Goal: Task Accomplishment & Management: Use online tool/utility

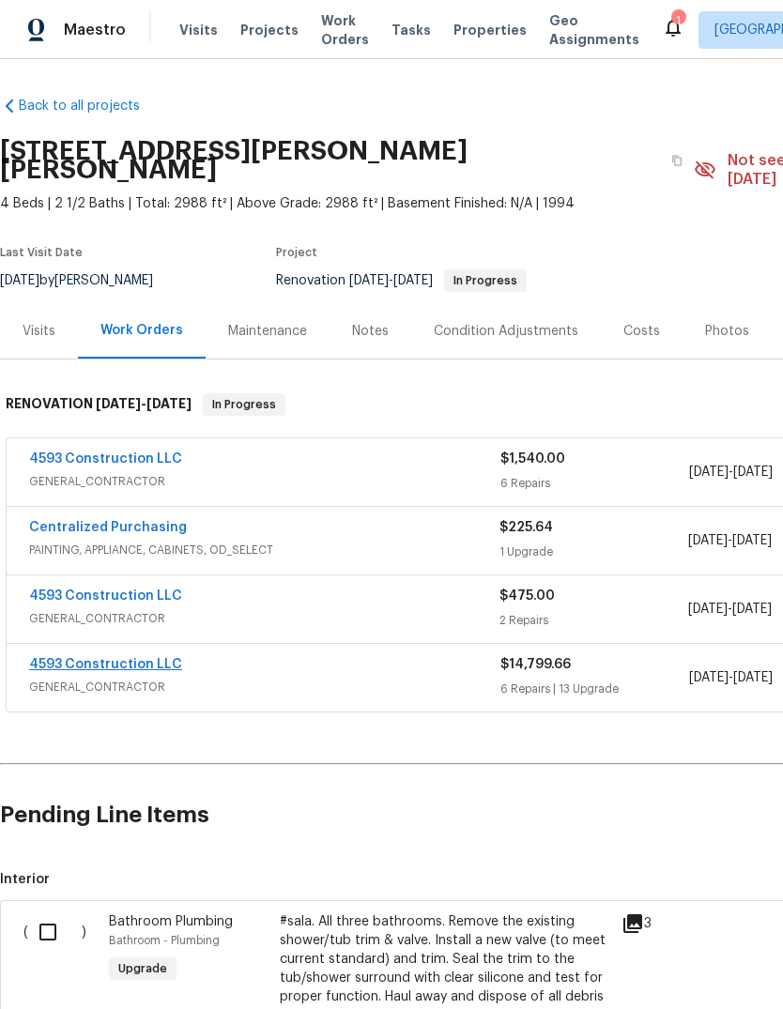
click at [59, 658] on link "4593 Construction LLC" at bounding box center [105, 664] width 153 height 13
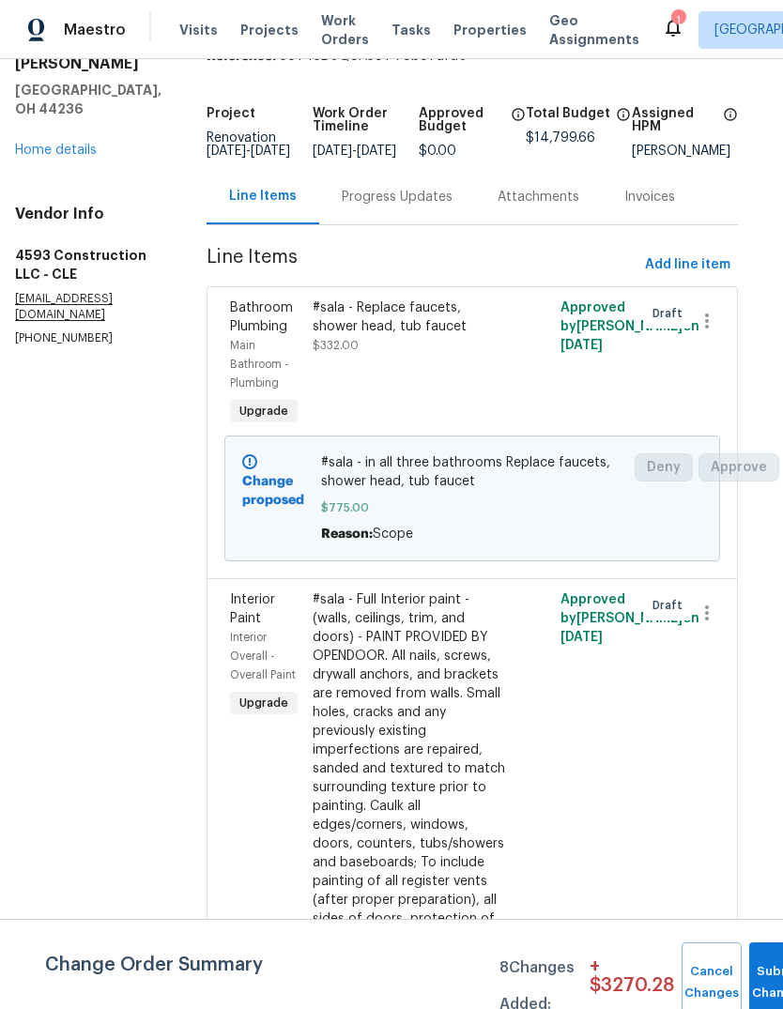
scroll to position [83, 12]
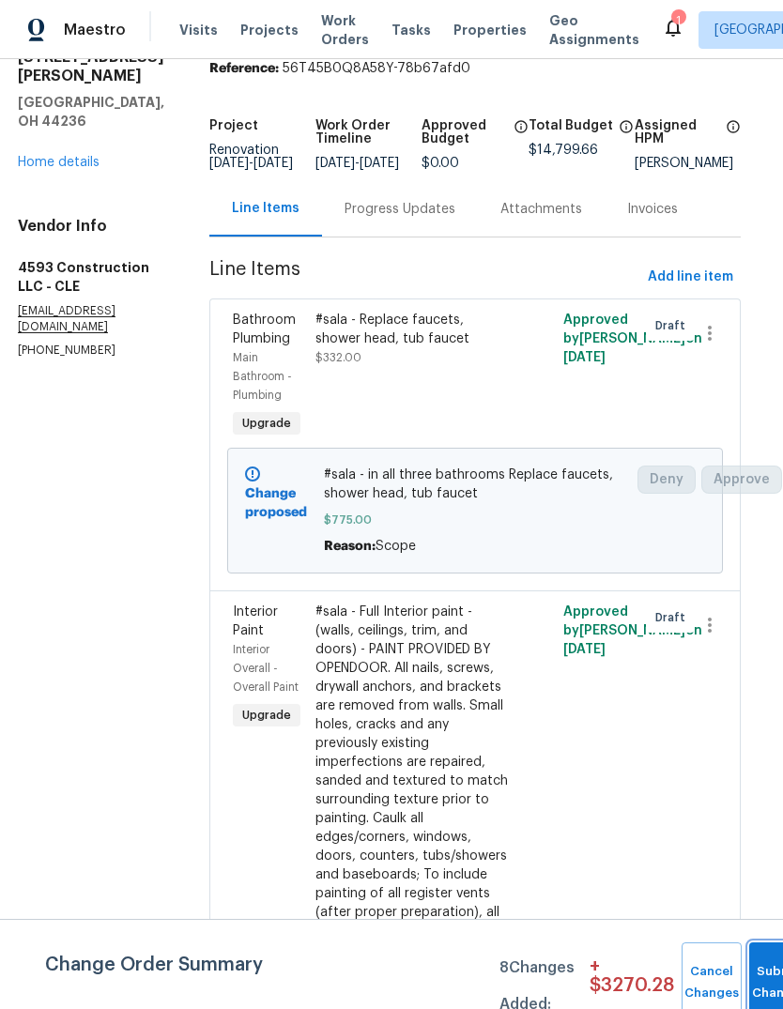
click at [766, 959] on button "Submit Changes" at bounding box center [779, 983] width 60 height 81
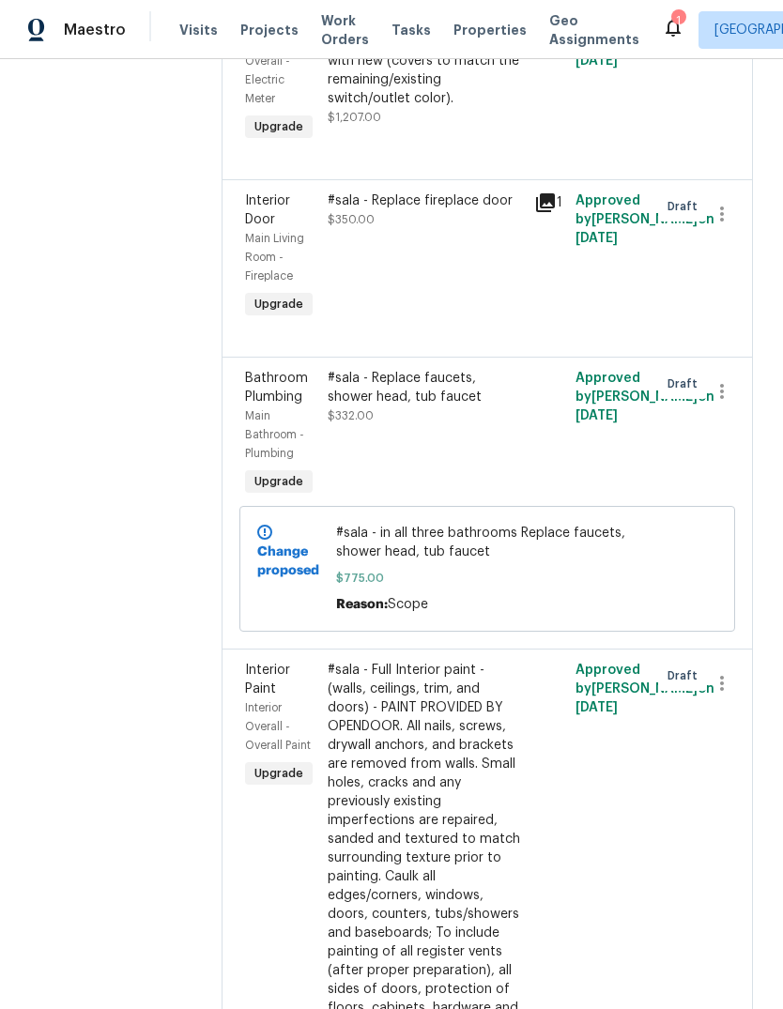
scroll to position [1171, 0]
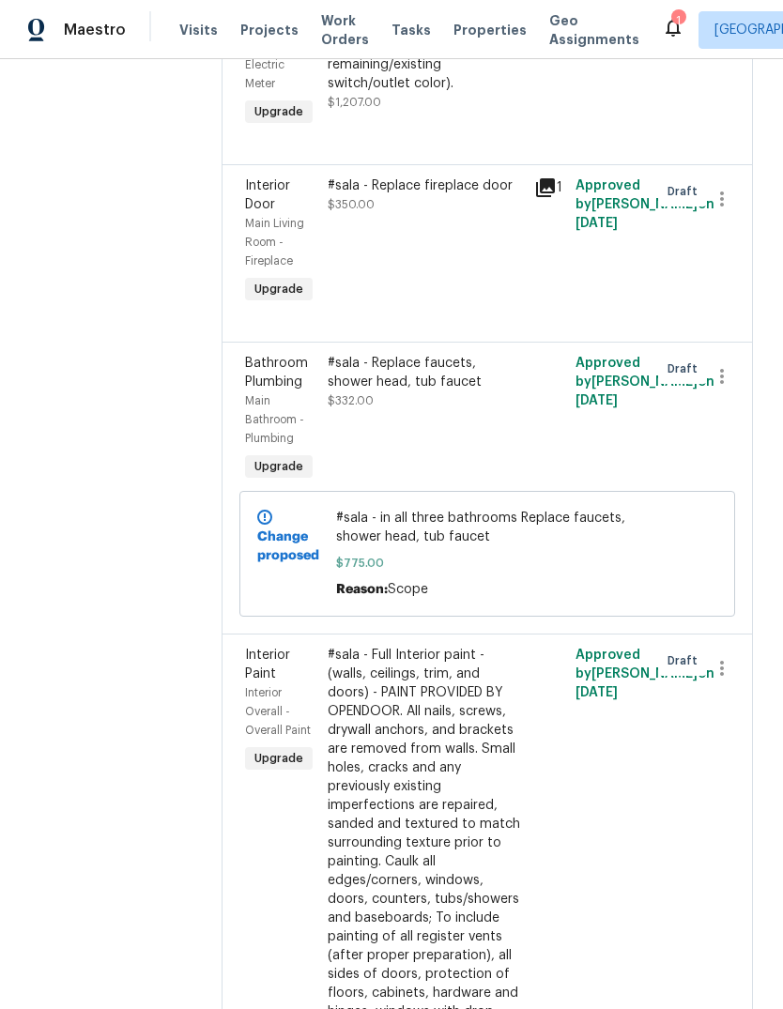
click at [401, 264] on div "#sala - Replace fireplace door $350.00" at bounding box center [425, 242] width 207 height 143
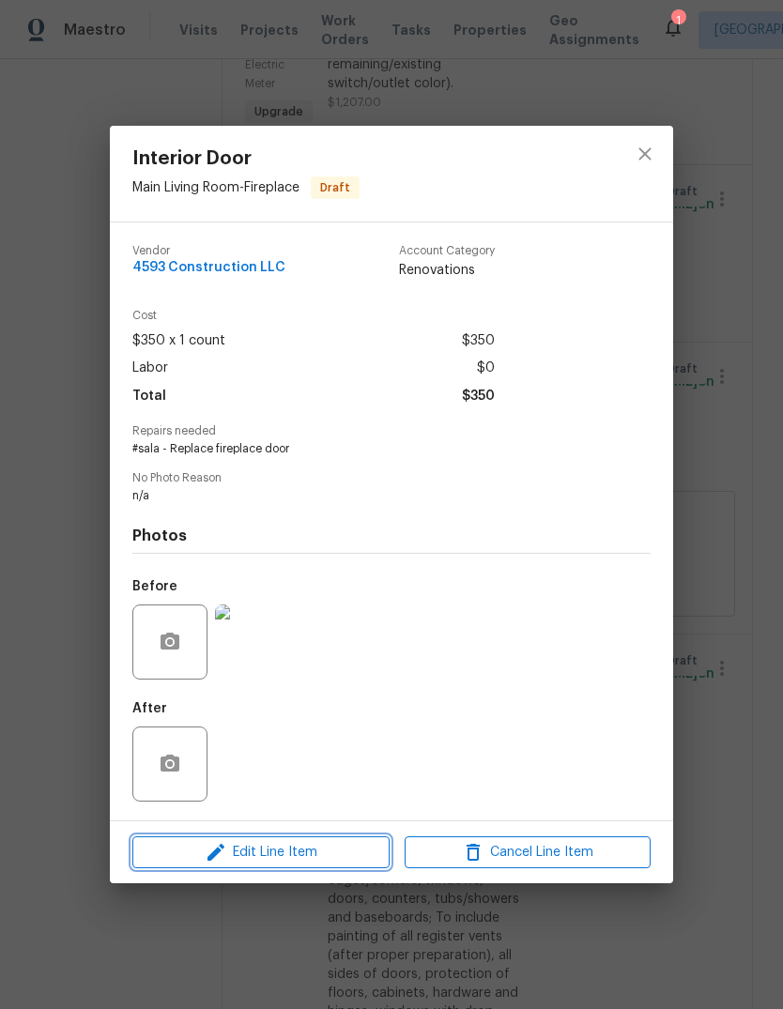
click at [177, 852] on span "Edit Line Item" at bounding box center [261, 852] width 246 height 23
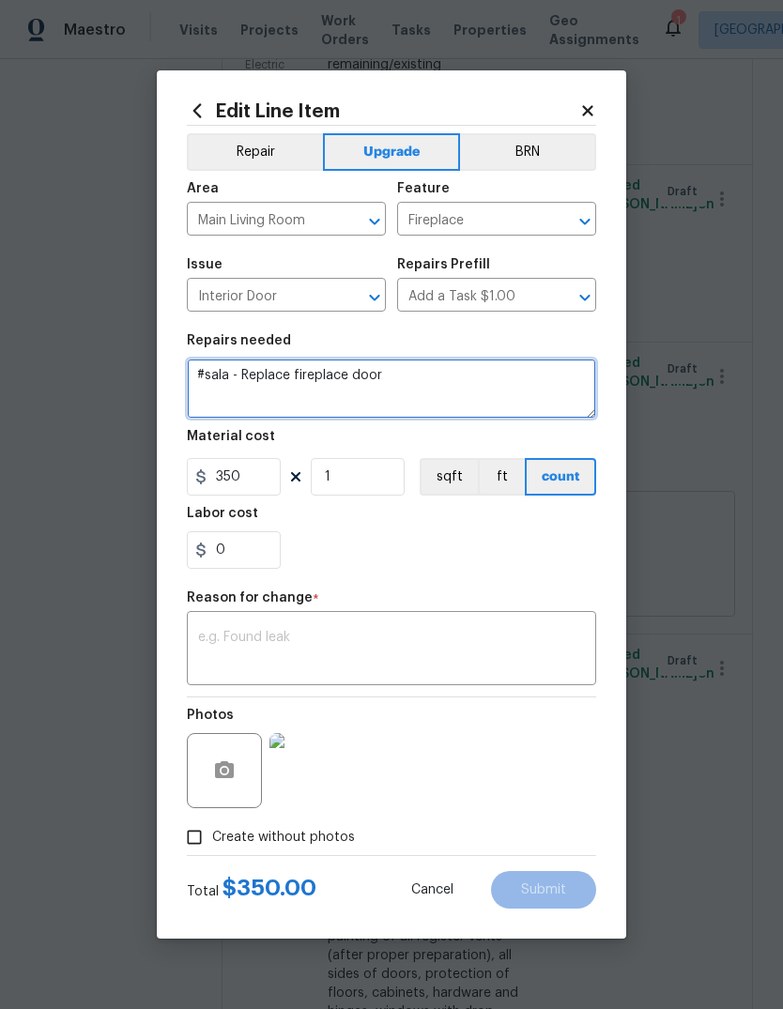
click at [391, 389] on textarea "#sala - Replace fireplace door" at bounding box center [391, 389] width 409 height 60
type textarea "#sala - sand and paint the gold fireplace black"
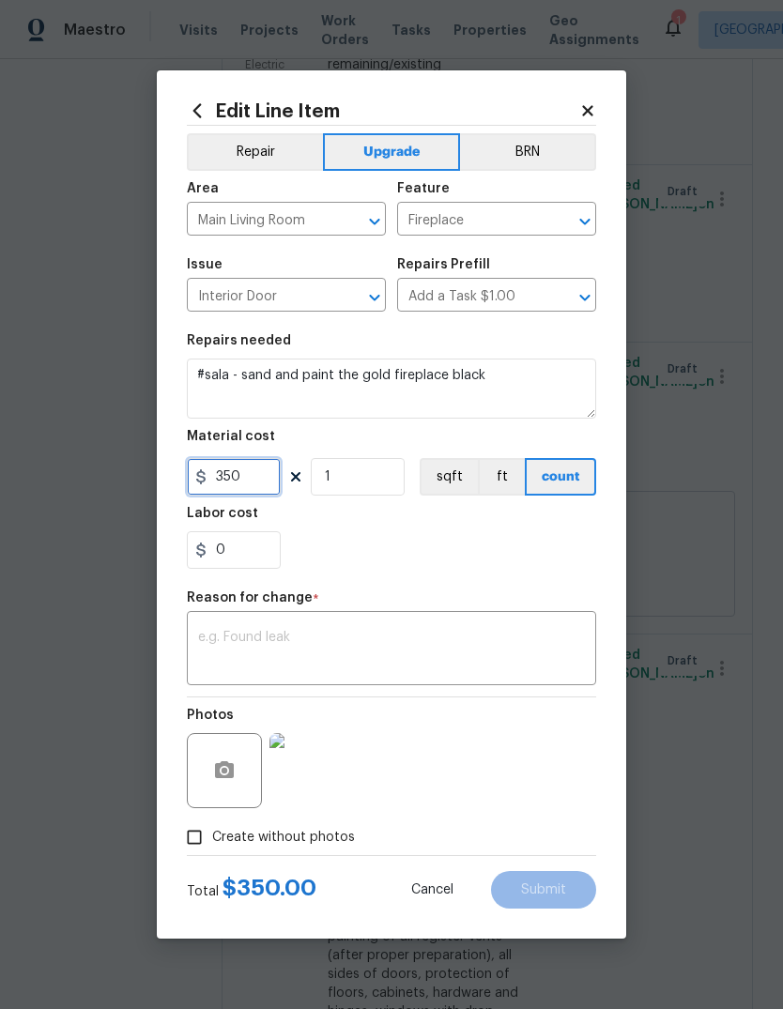
click at [224, 484] on input "350" at bounding box center [234, 477] width 94 height 38
type input "250"
click at [439, 635] on textarea at bounding box center [391, 650] width 387 height 39
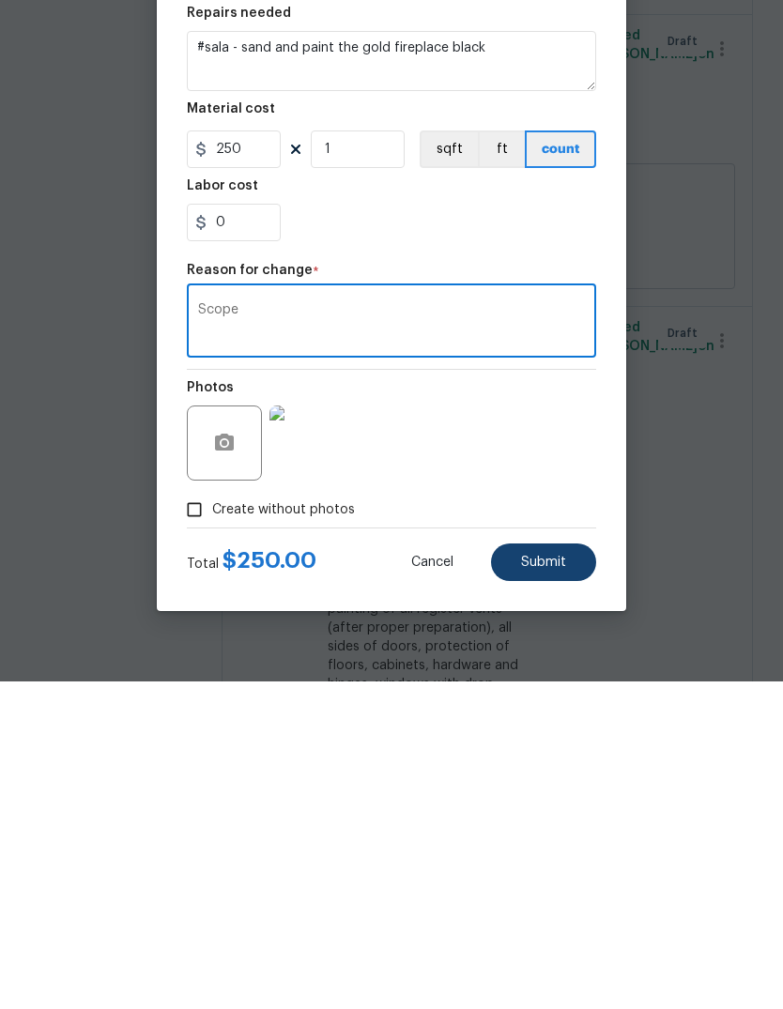
type textarea "Scope"
click at [571, 871] on button "Submit" at bounding box center [543, 890] width 105 height 38
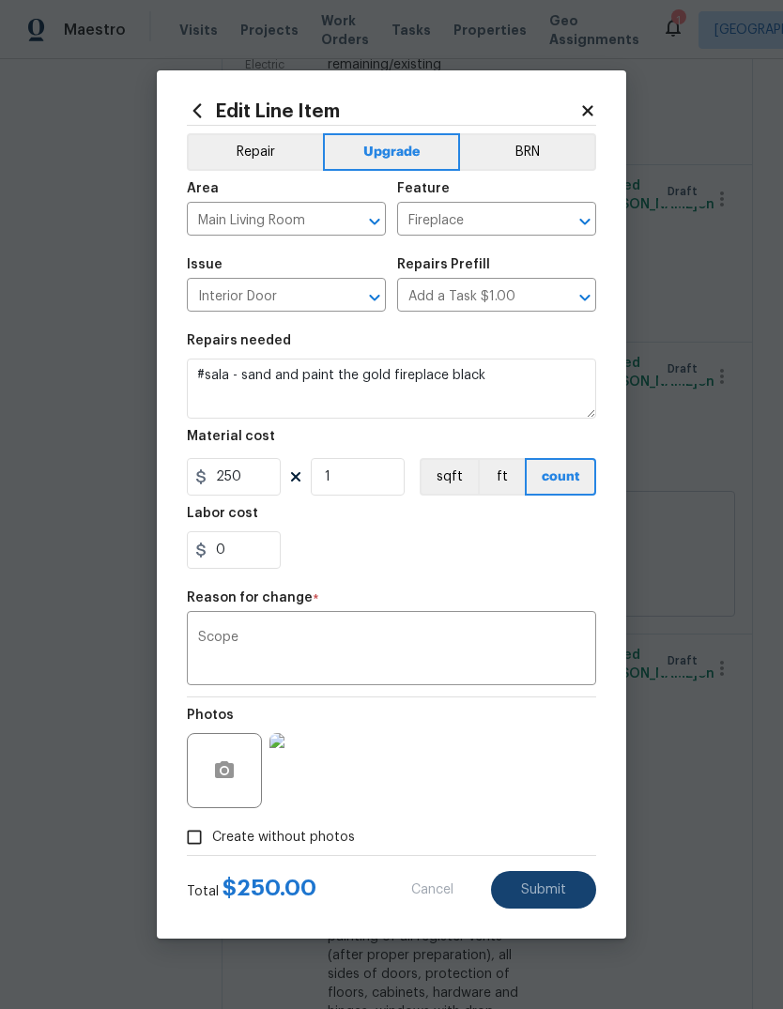
type textarea "#sala - Replace fireplace door"
type input "350"
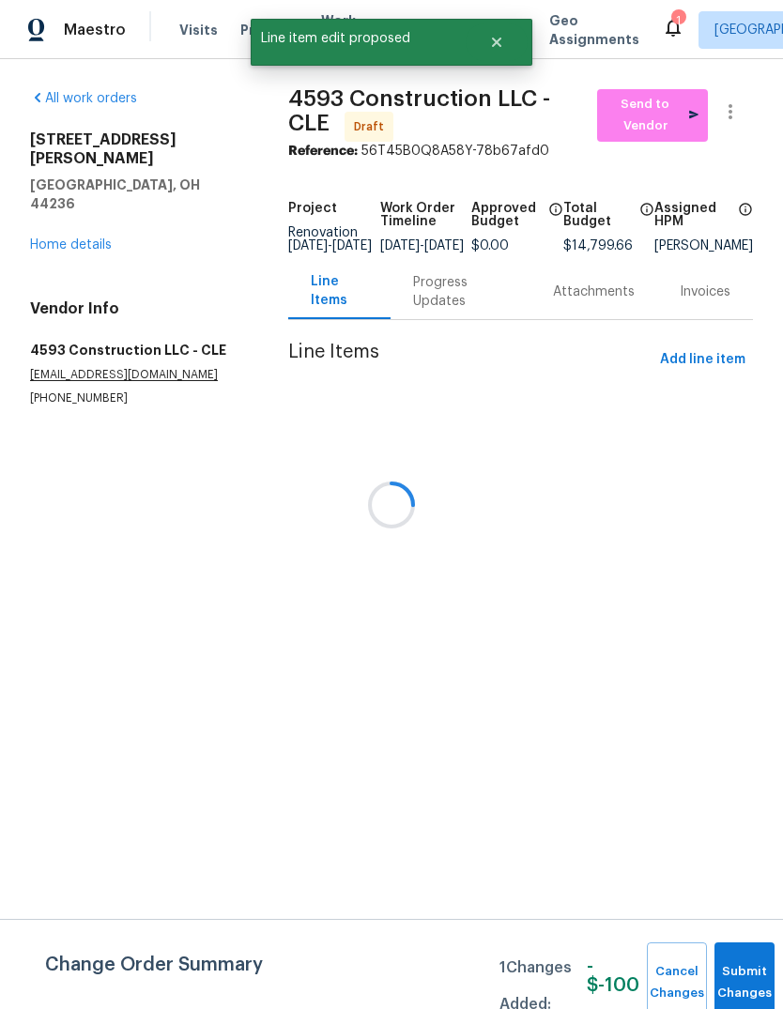
scroll to position [0, 0]
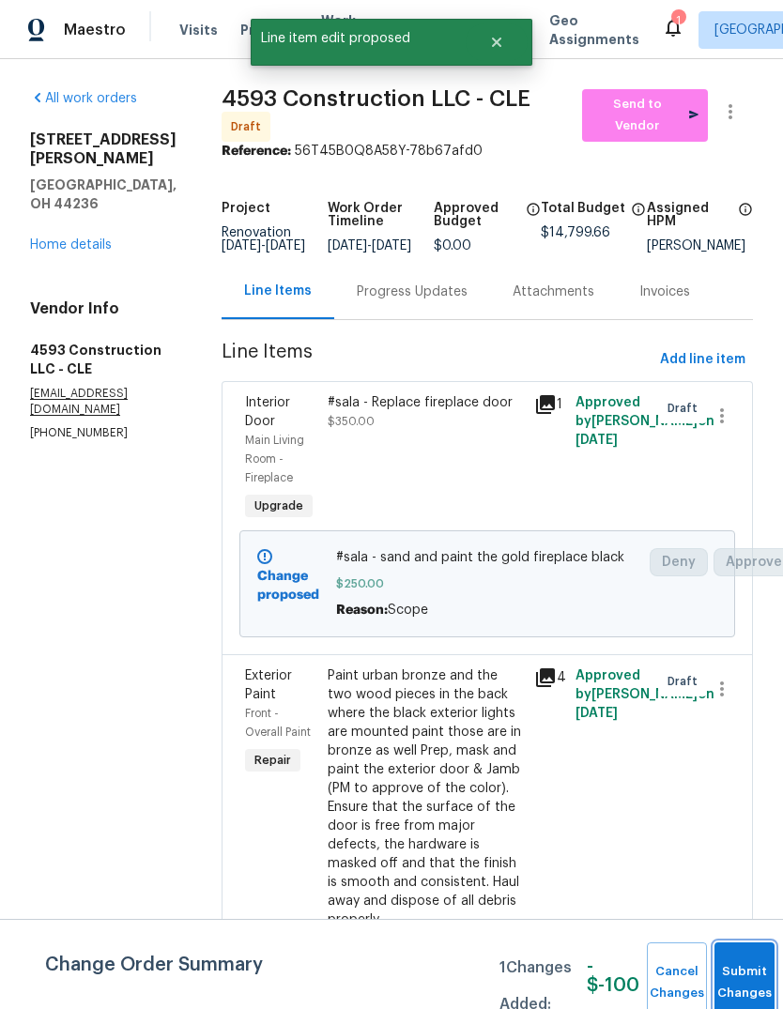
click at [742, 973] on button "Submit Changes" at bounding box center [745, 983] width 60 height 81
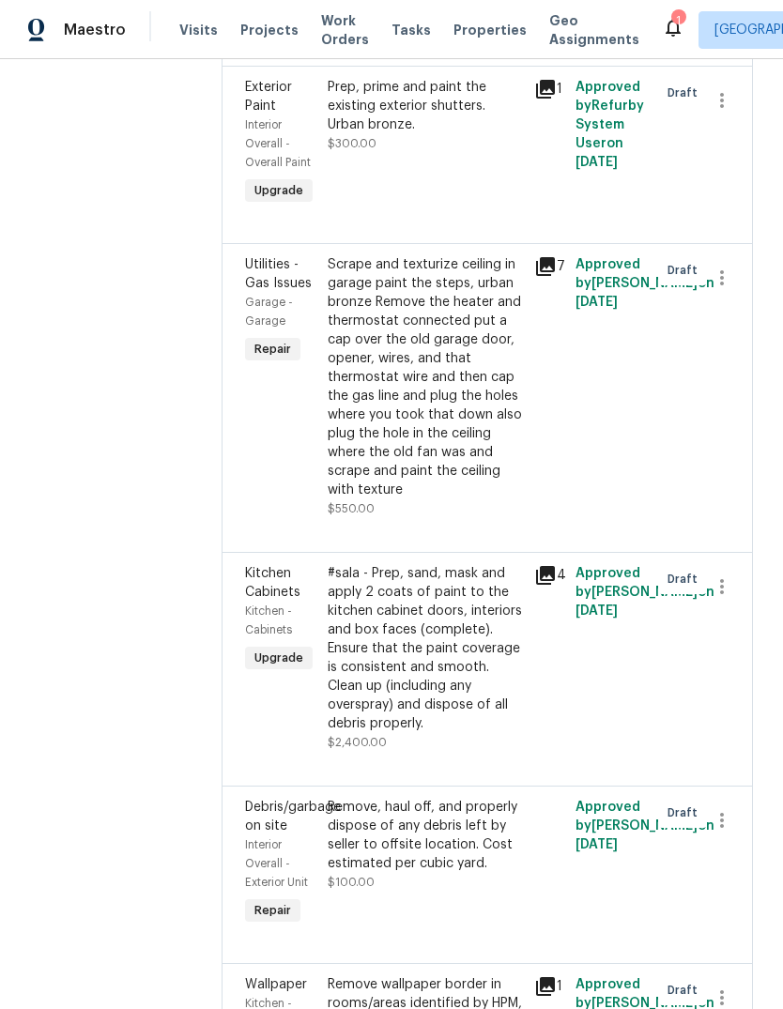
scroll to position [2710, 0]
click at [726, 597] on icon "button" at bounding box center [722, 586] width 23 height 23
click at [740, 618] on li "Cancel" at bounding box center [731, 622] width 72 height 31
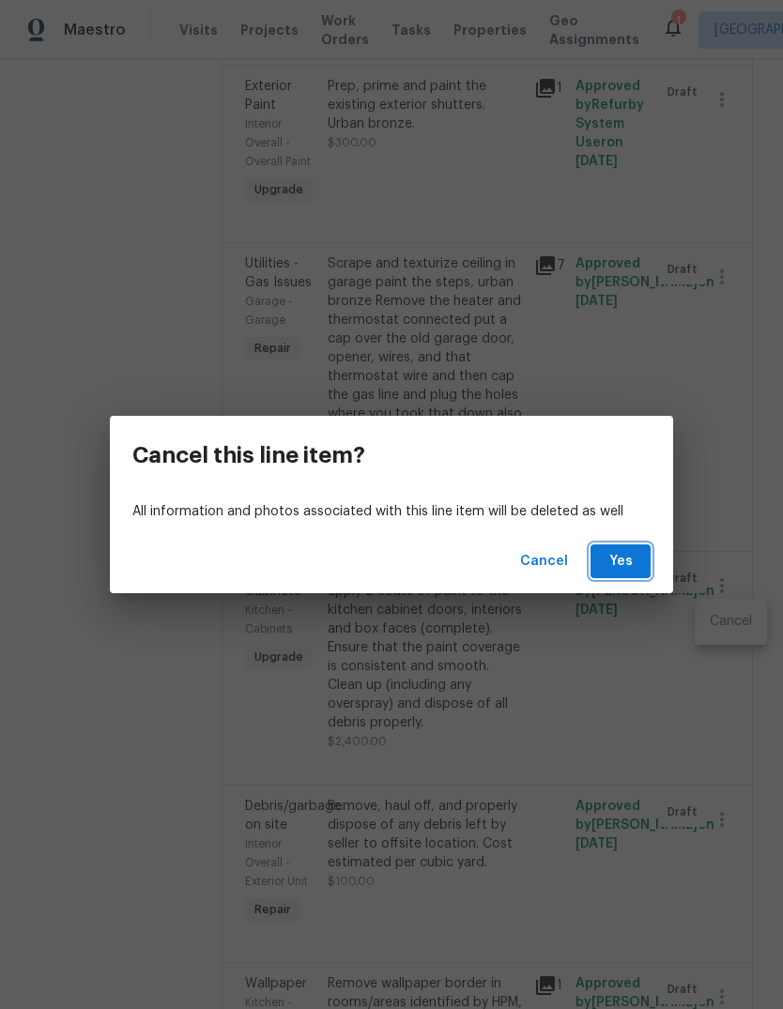
click at [633, 563] on span "Yes" at bounding box center [621, 561] width 30 height 23
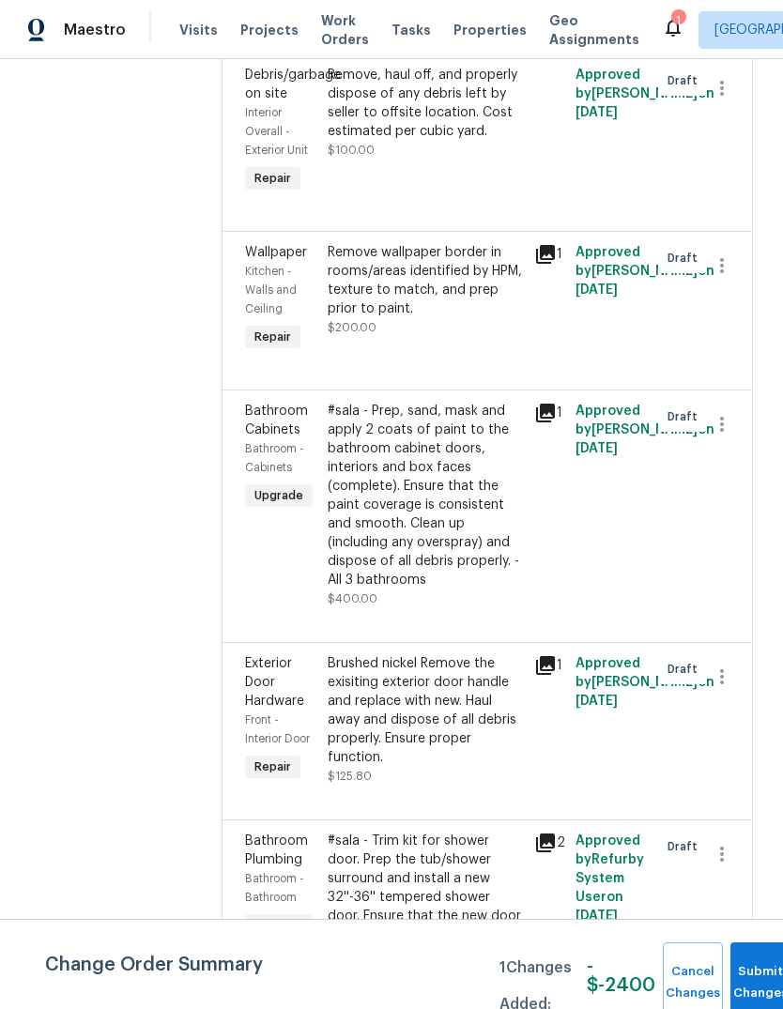
scroll to position [3209, 0]
click at [728, 435] on icon "button" at bounding box center [722, 423] width 23 height 23
click at [739, 477] on li "Cancel" at bounding box center [731, 465] width 72 height 31
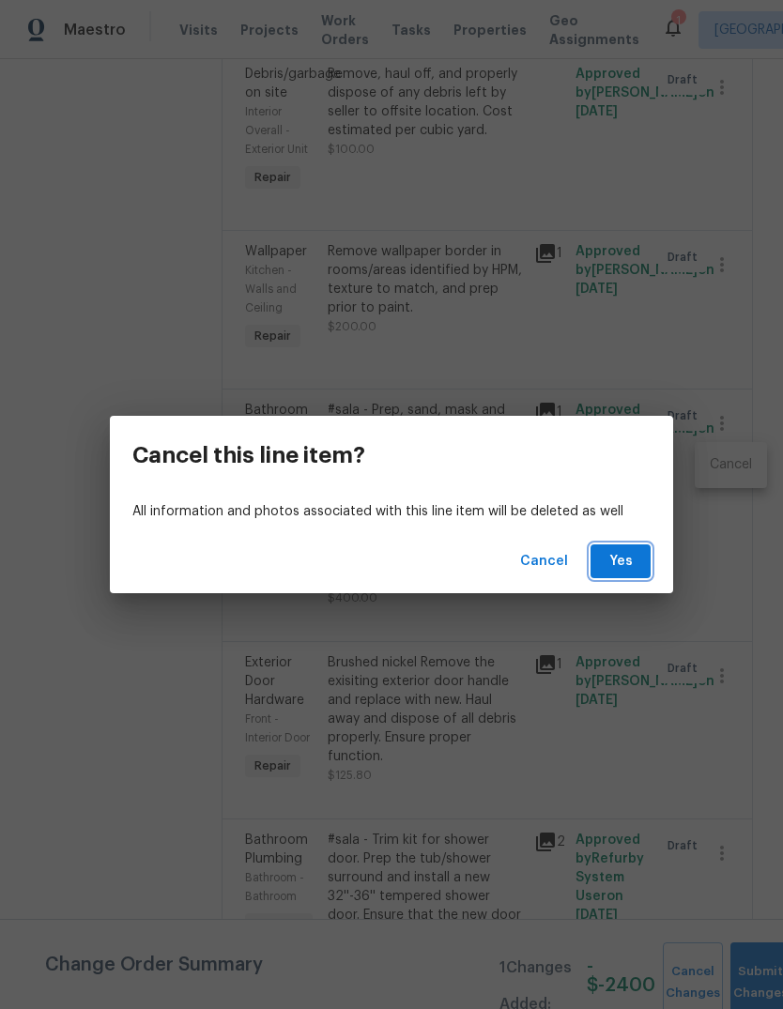
click at [625, 562] on span "Yes" at bounding box center [621, 561] width 30 height 23
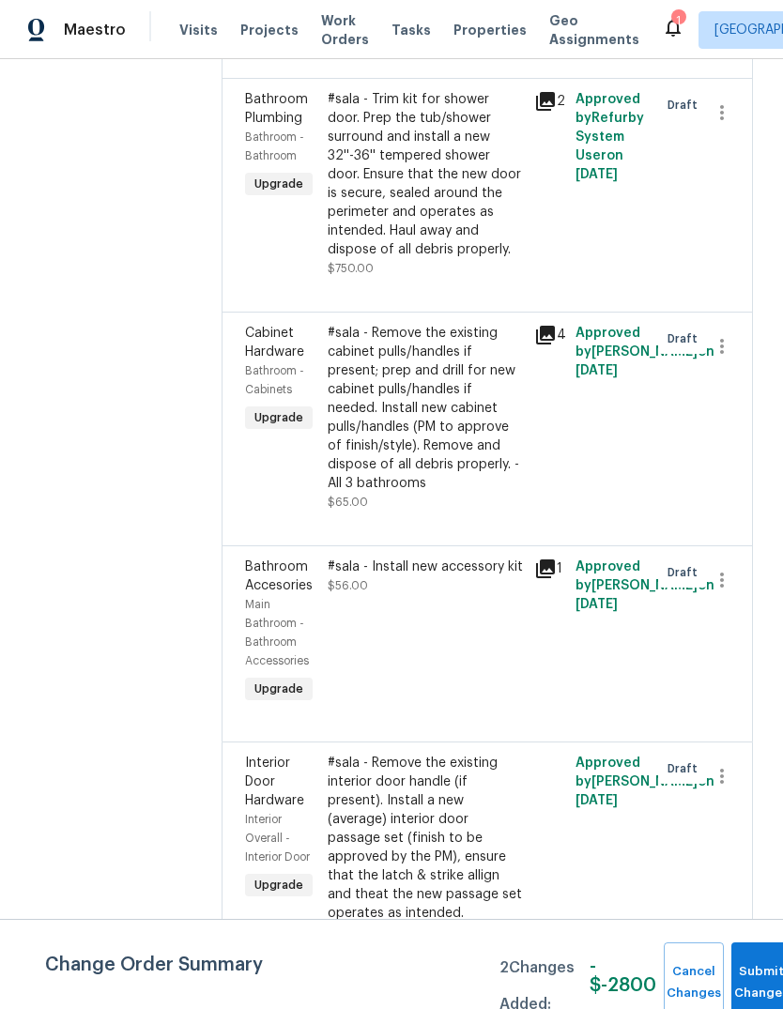
scroll to position [3696, 0]
click at [390, 578] on div "#sala - Install new accessory kit" at bounding box center [425, 568] width 195 height 19
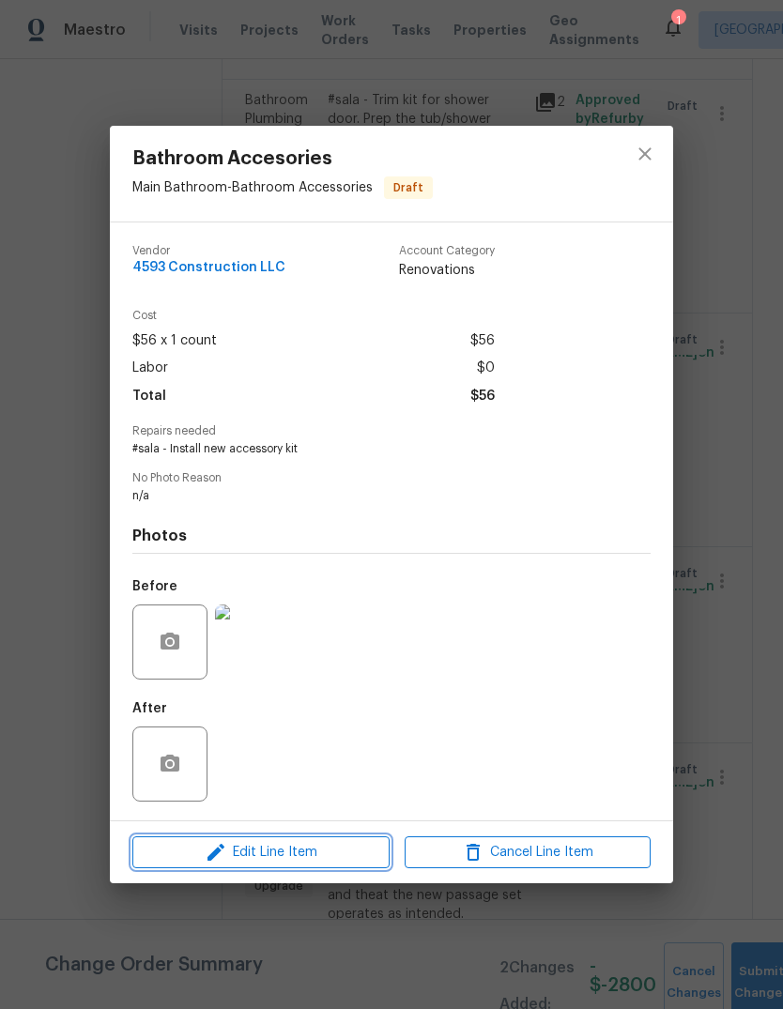
click at [215, 859] on icon "button" at bounding box center [216, 852] width 17 height 17
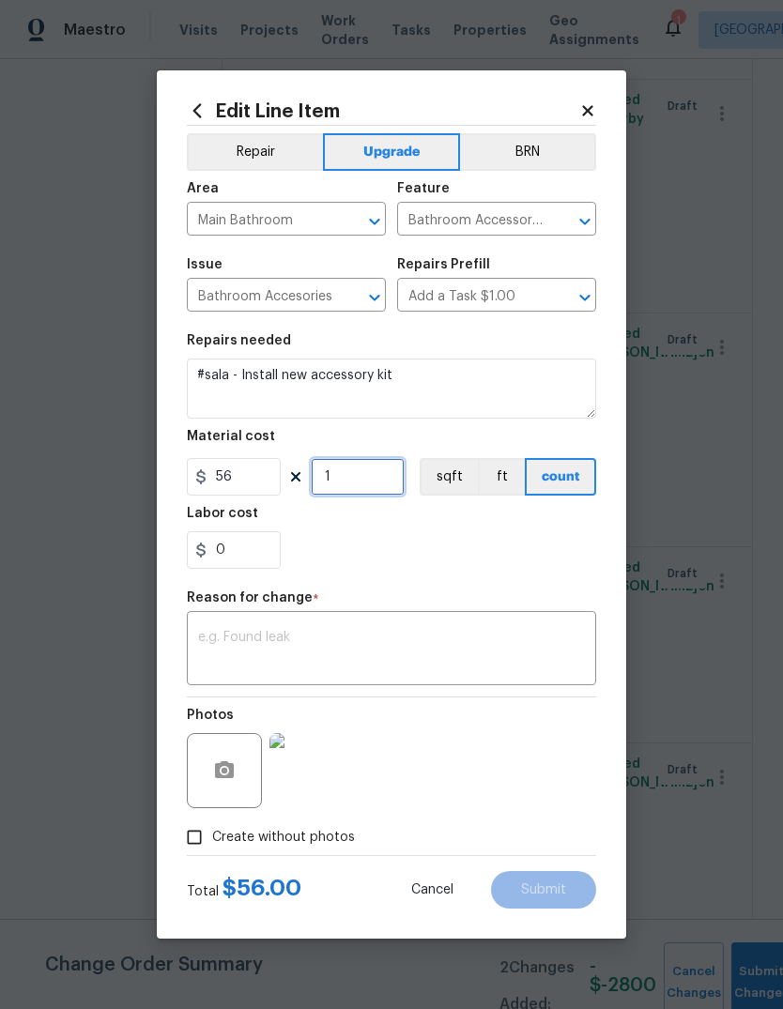
click at [346, 479] on input "1" at bounding box center [358, 477] width 94 height 38
type input "3"
click at [334, 547] on div "0" at bounding box center [391, 551] width 409 height 38
click at [252, 557] on input "0" at bounding box center [234, 551] width 94 height 38
type input "82"
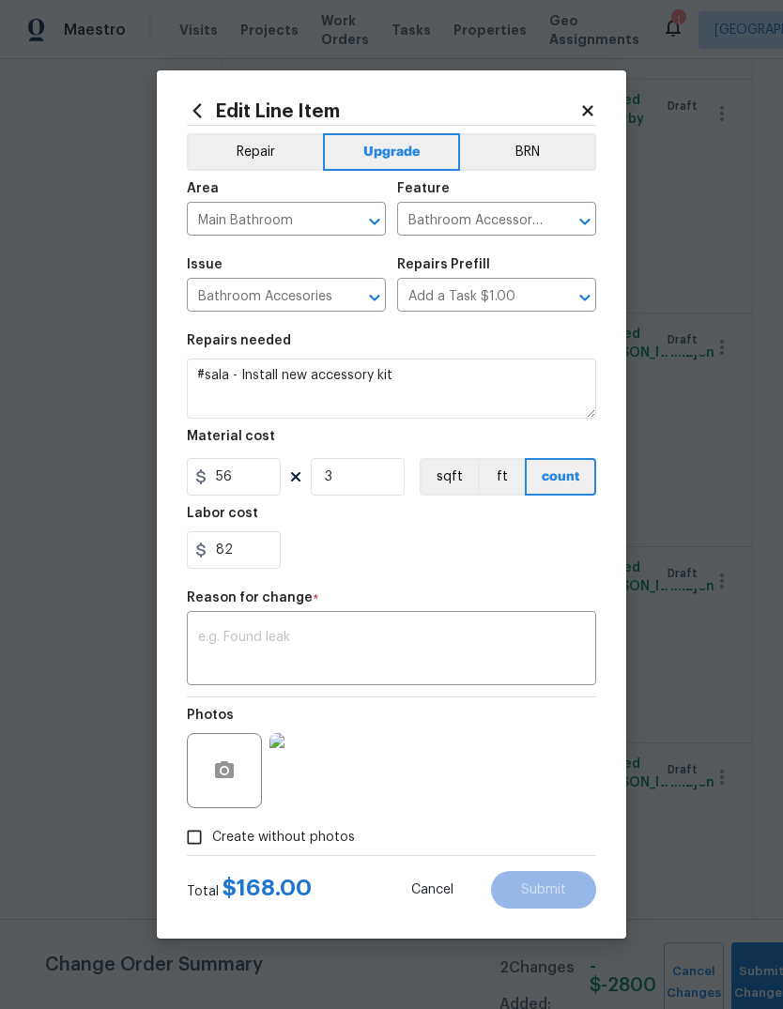
click at [343, 561] on div "82" at bounding box center [391, 551] width 409 height 38
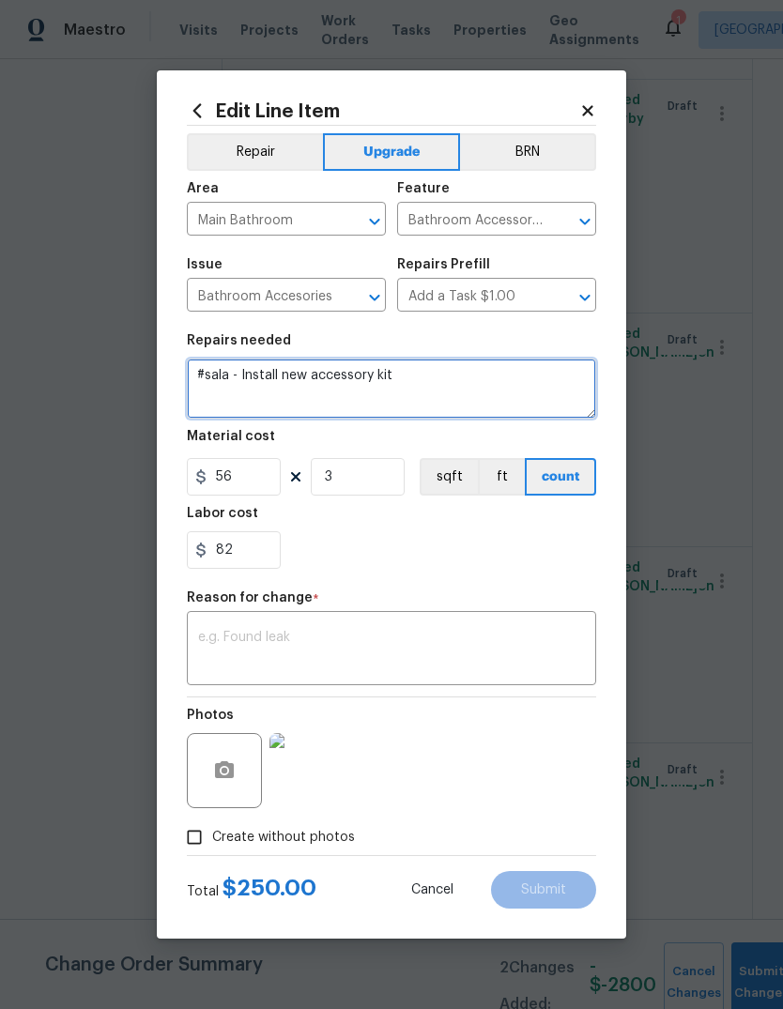
click at [415, 404] on textarea "#sala - Install new accessory kit" at bounding box center [391, 389] width 409 height 60
type textarea "#sala - Install new accessory kit all three"
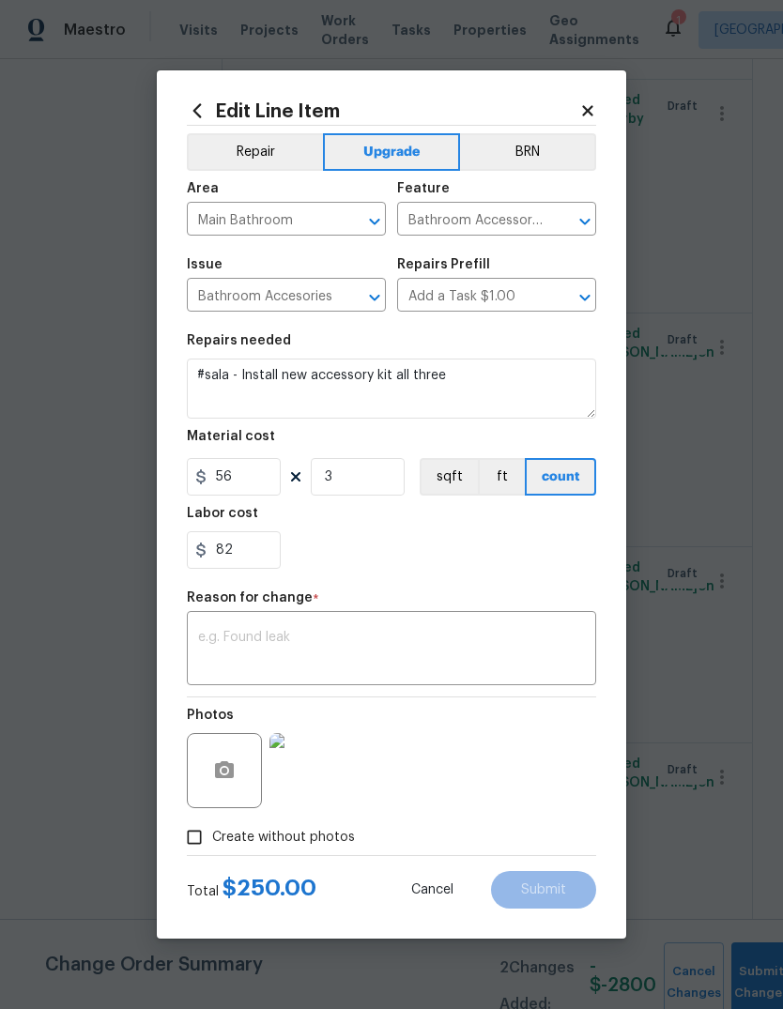
click at [384, 526] on div "Labor cost" at bounding box center [391, 519] width 409 height 24
click at [220, 646] on textarea at bounding box center [391, 650] width 387 height 39
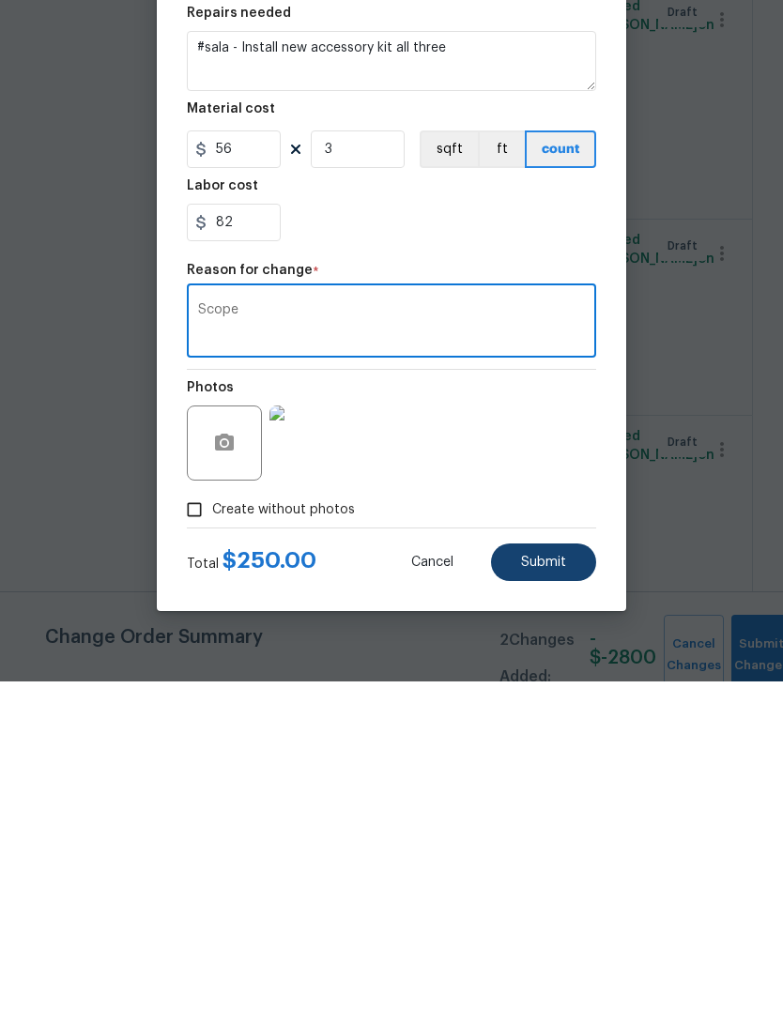
type textarea "Scope"
click at [573, 871] on button "Submit" at bounding box center [543, 890] width 105 height 38
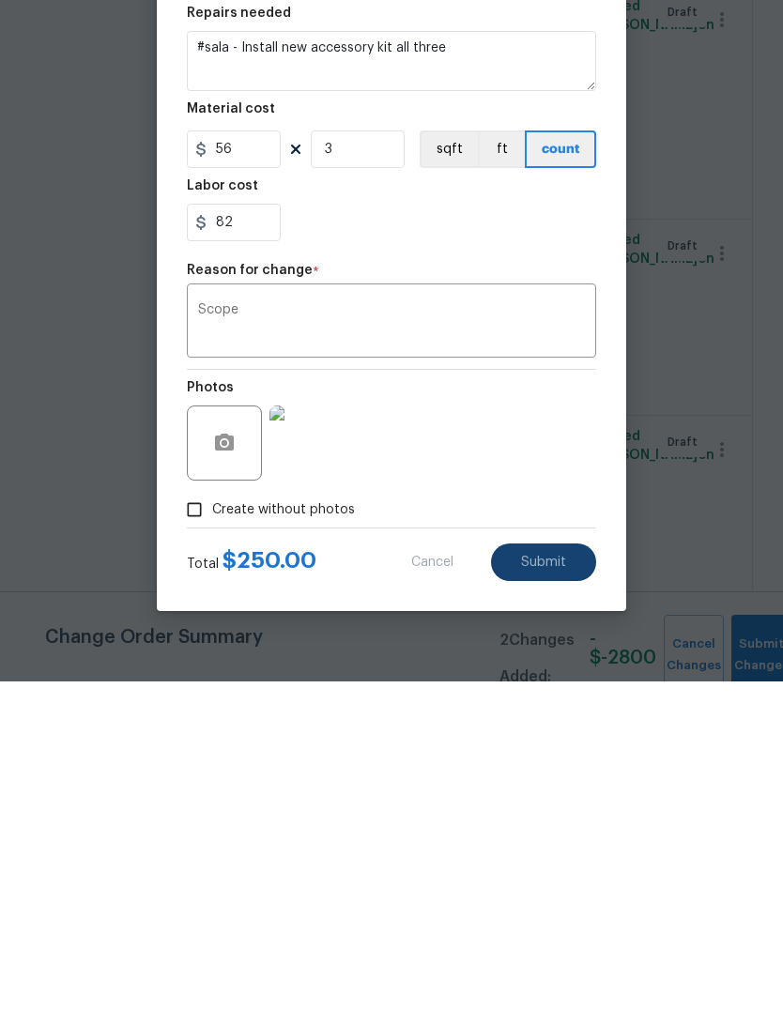
scroll to position [70, 0]
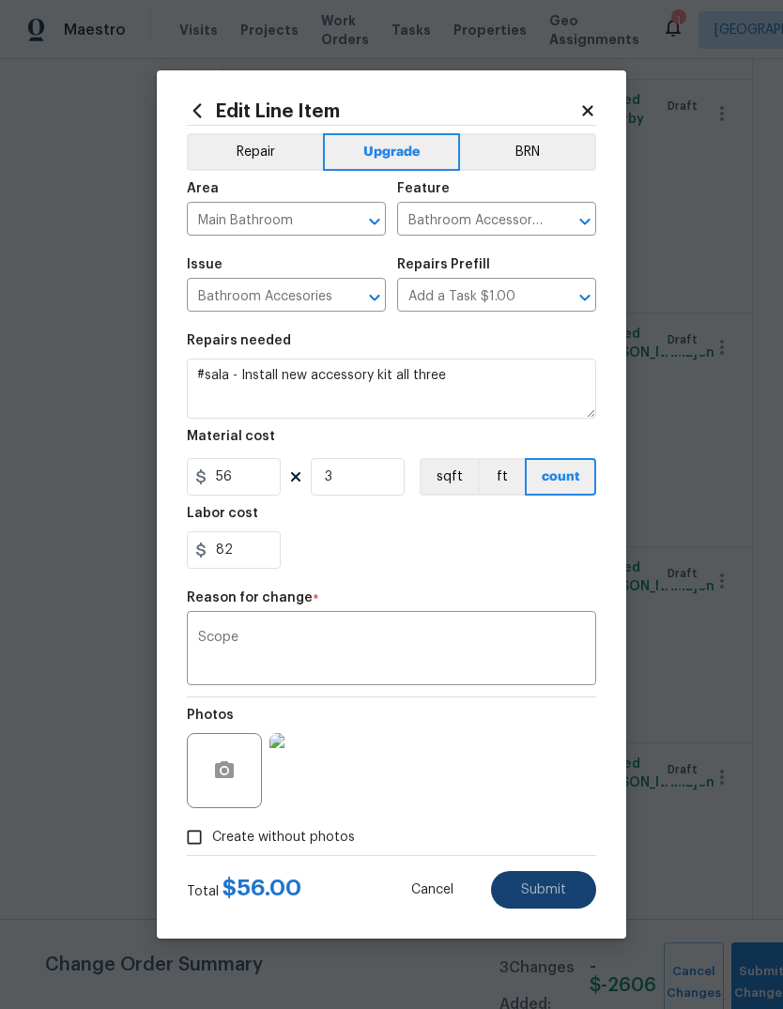
type textarea "#sala - Install new accessory kit"
type input "1"
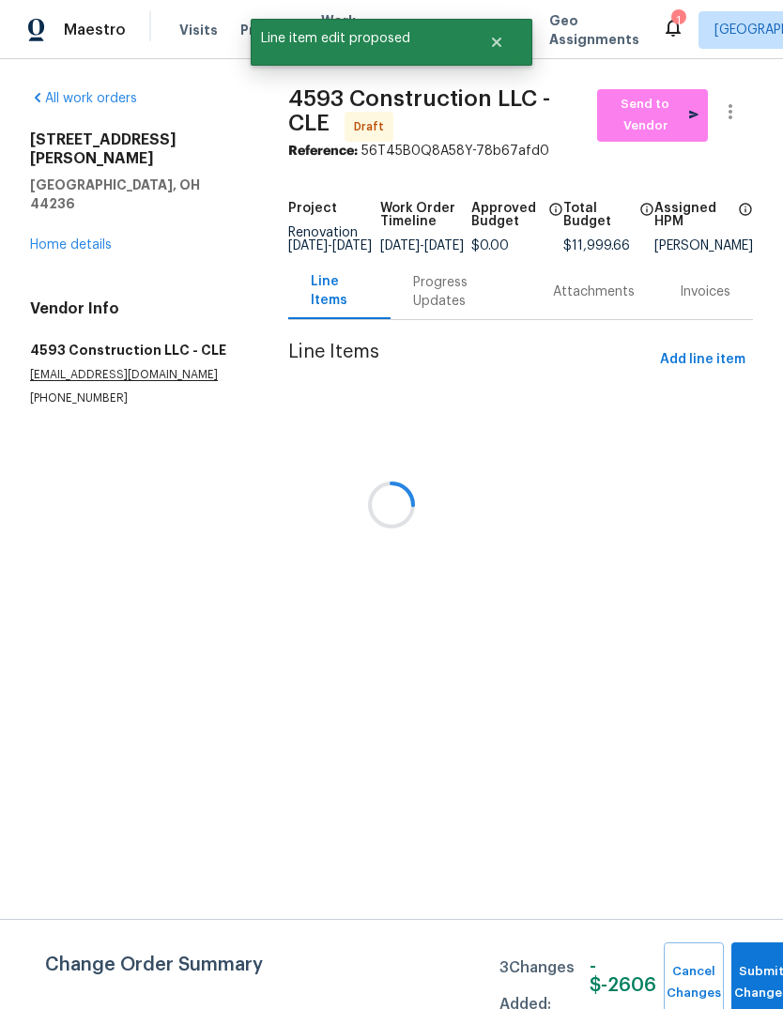
scroll to position [0, 0]
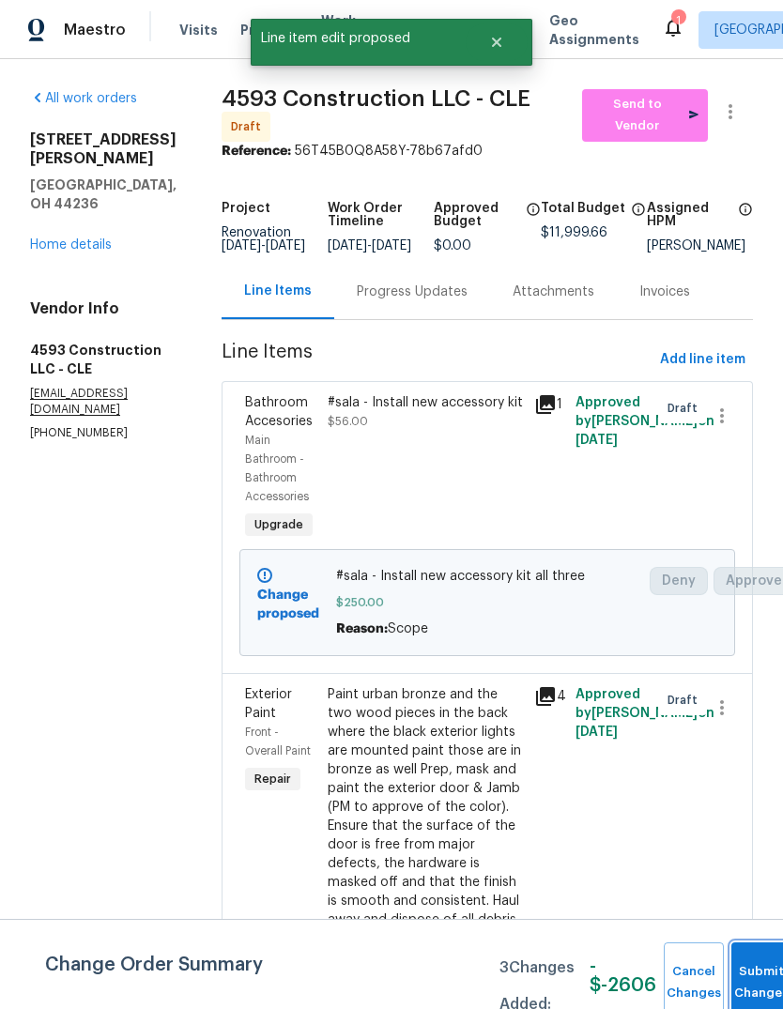
click at [763, 962] on button "Submit Changes" at bounding box center [762, 983] width 60 height 81
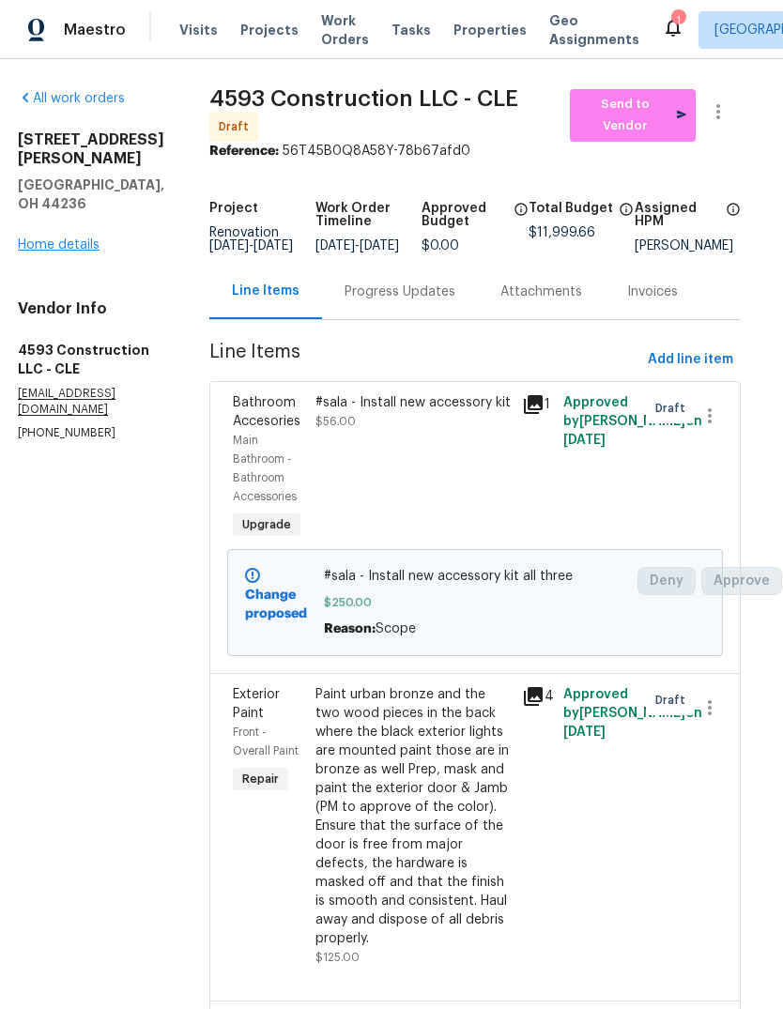
click at [27, 239] on link "Home details" at bounding box center [59, 245] width 82 height 13
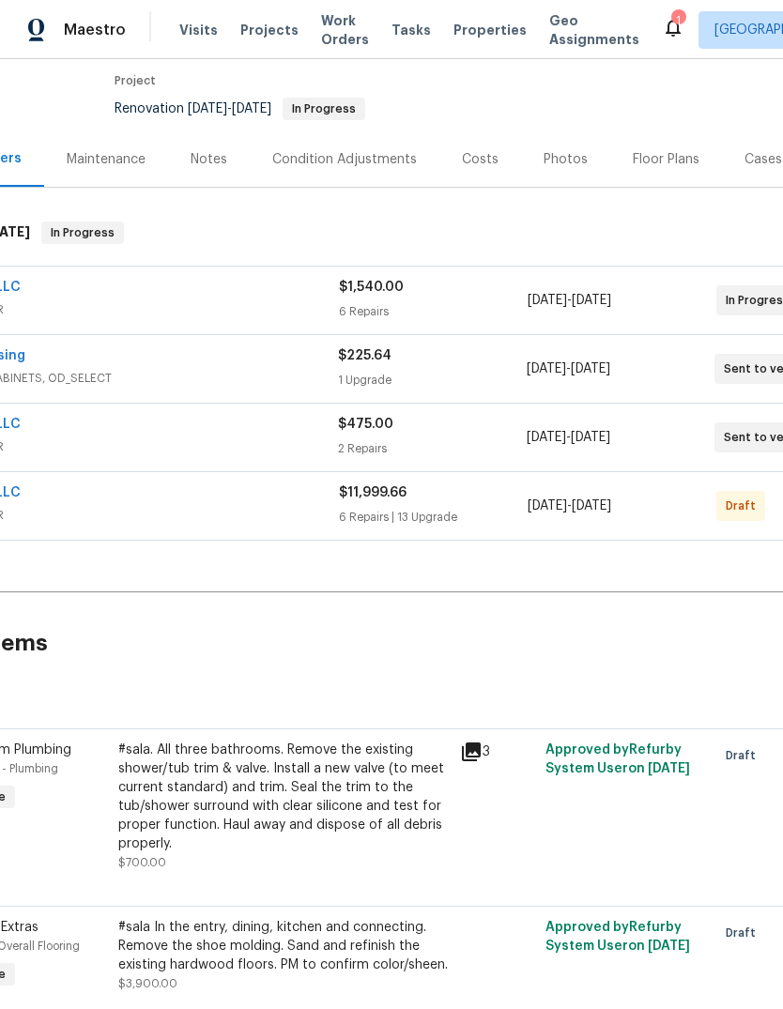
scroll to position [170, 177]
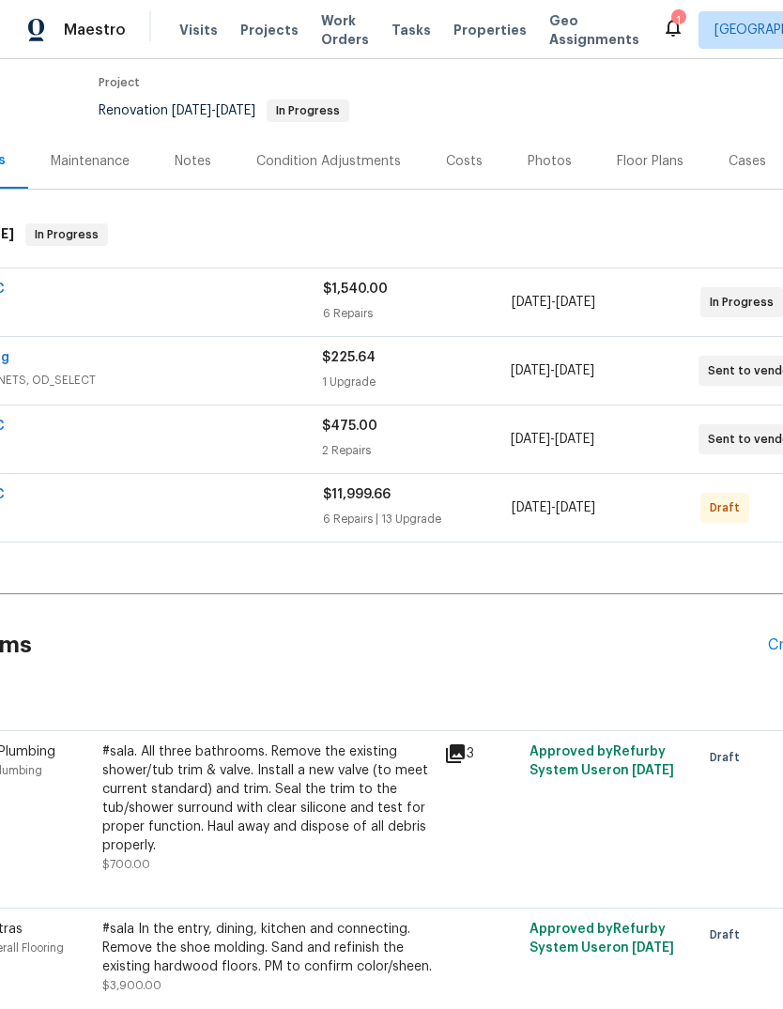
click at [643, 152] on div "Floor Plans" at bounding box center [650, 161] width 67 height 19
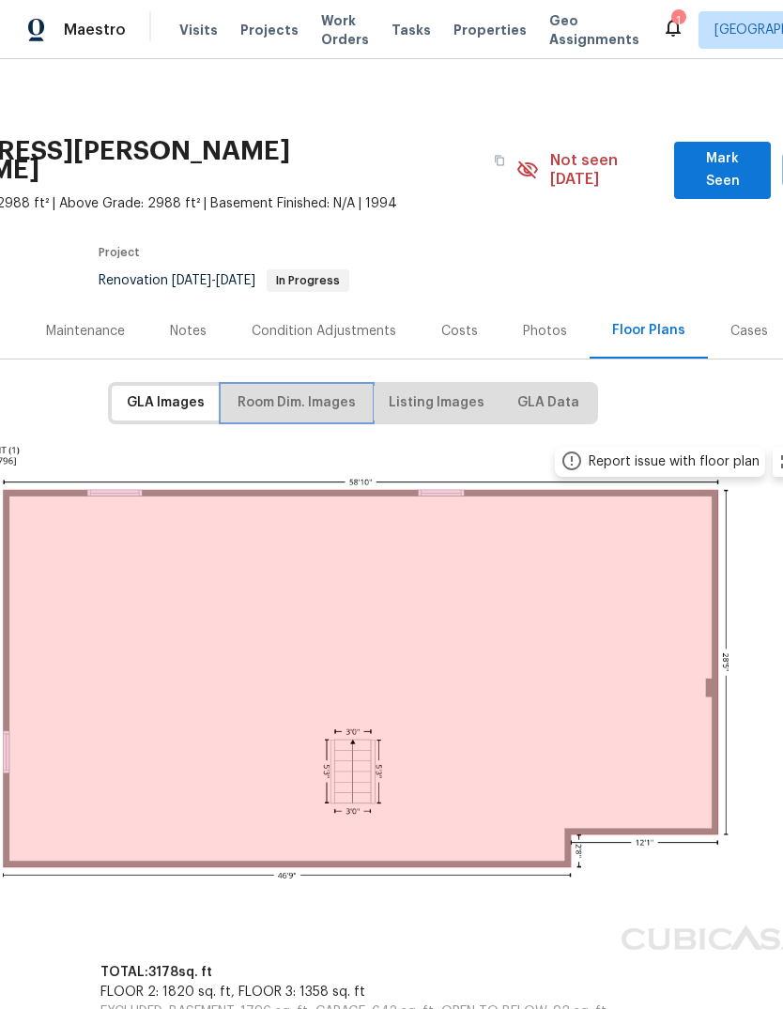
click at [289, 393] on span "Room Dim. Images" at bounding box center [297, 403] width 118 height 23
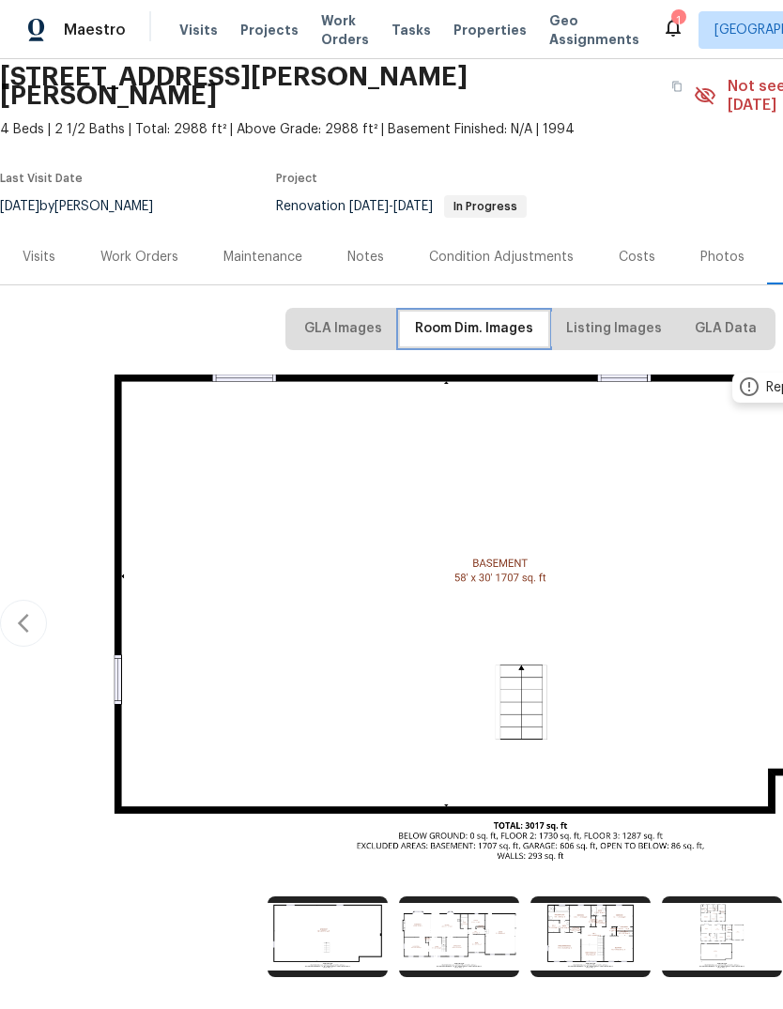
scroll to position [74, 0]
click at [151, 248] on div "Work Orders" at bounding box center [139, 257] width 78 height 19
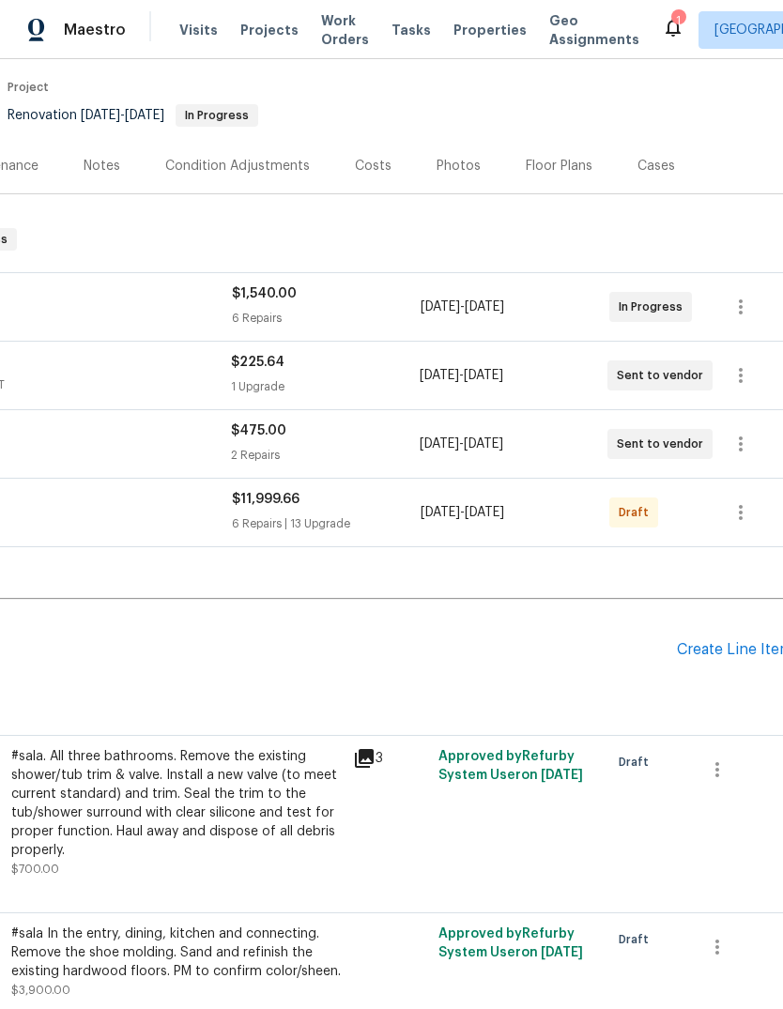
scroll to position [168, 277]
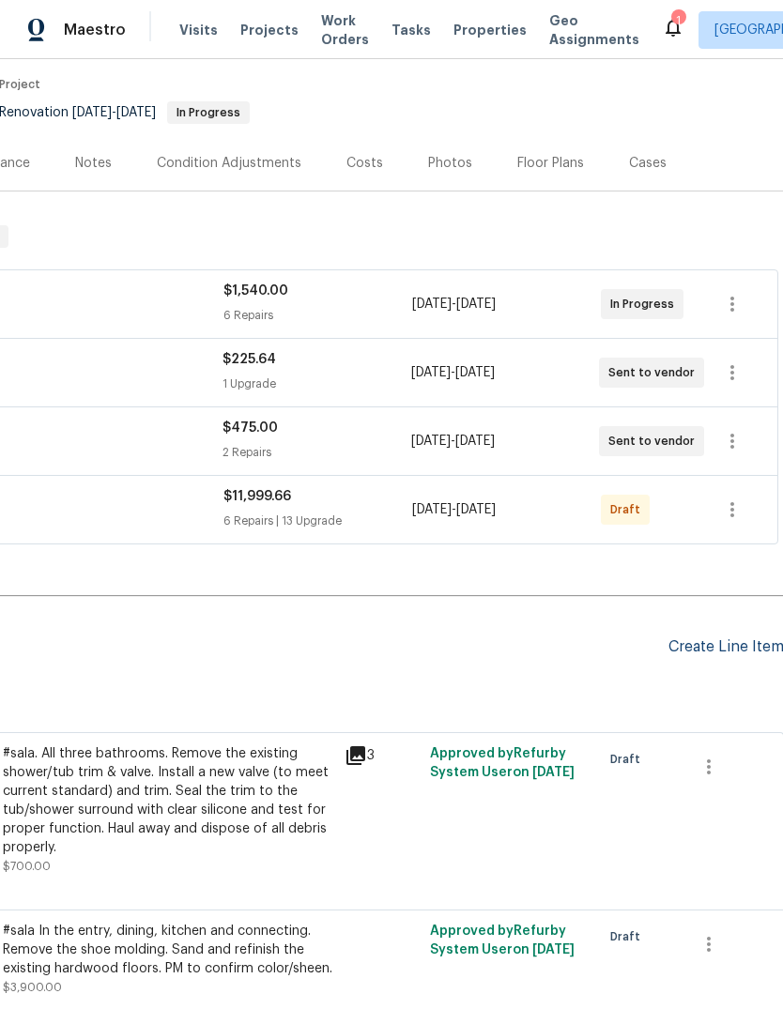
click at [694, 639] on div "Create Line Item" at bounding box center [727, 648] width 116 height 18
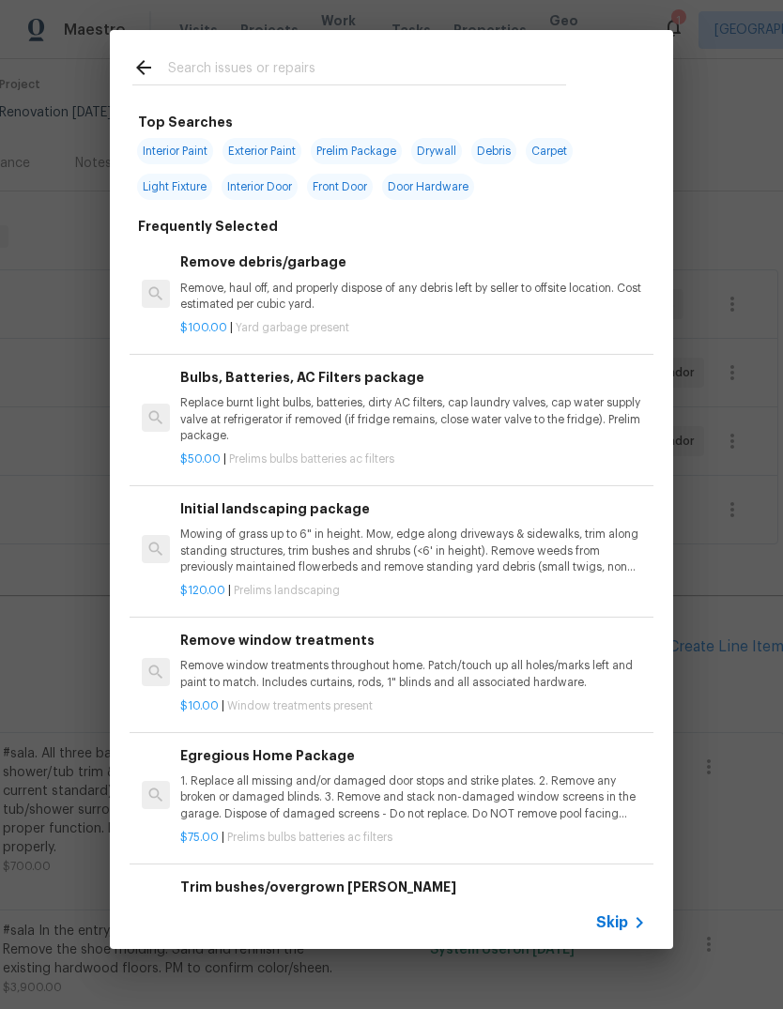
click at [172, 64] on input "text" at bounding box center [367, 70] width 398 height 28
type input "Epoxy"
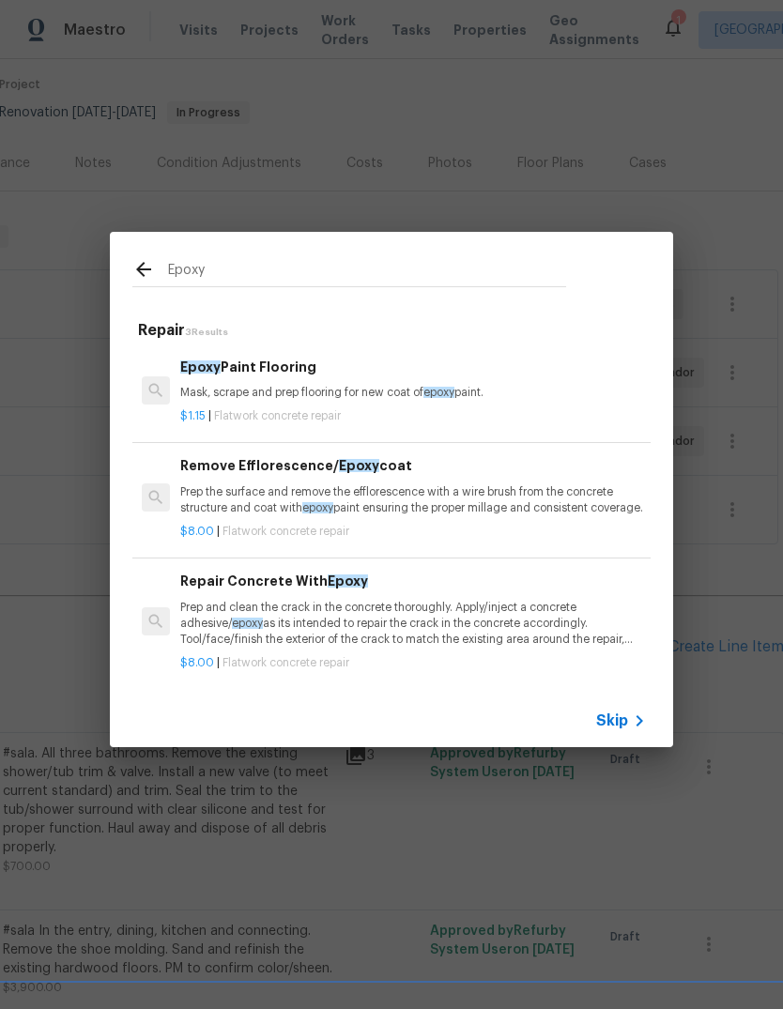
click at [231, 392] on p "Mask, scrape and prep flooring for new coat of epoxy paint." at bounding box center [413, 393] width 466 height 16
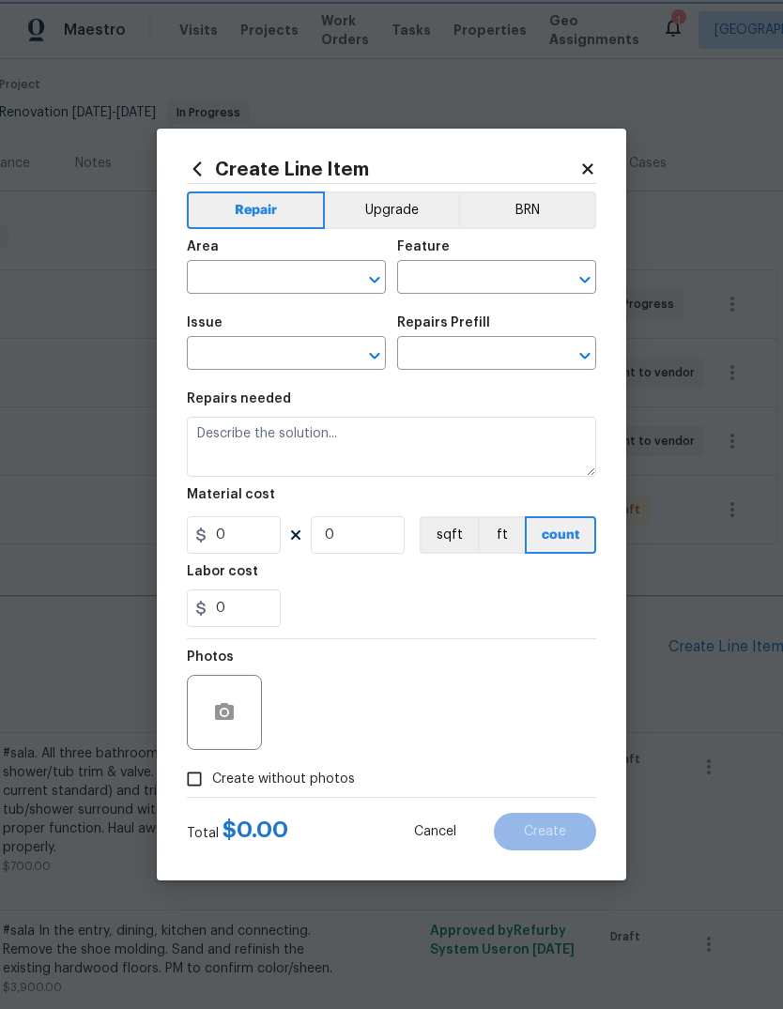
type input "Flatwork"
type input "Concrete Repair"
type input "Epoxy Paint Flooring $1.15"
type textarea "Mask, scrape and prep flooring for new coat of epoxy paint."
type input "1.15"
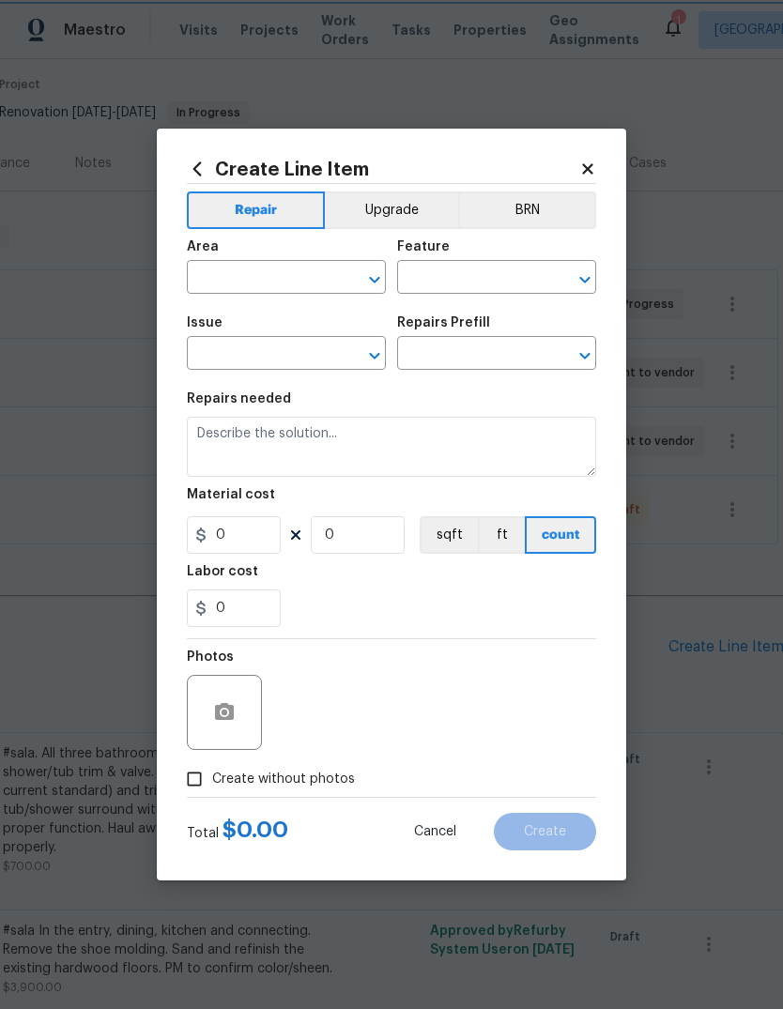
type input "1"
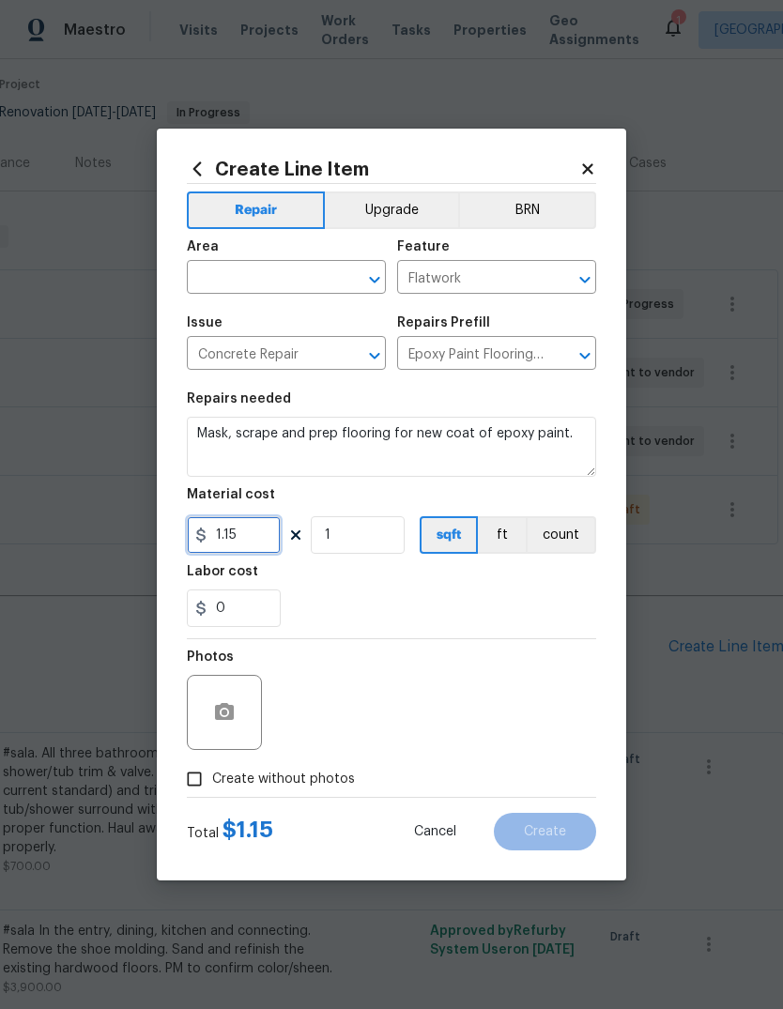
click at [229, 541] on input "1.15" at bounding box center [234, 535] width 94 height 38
click at [219, 277] on input "text" at bounding box center [260, 279] width 146 height 29
type input "1.5"
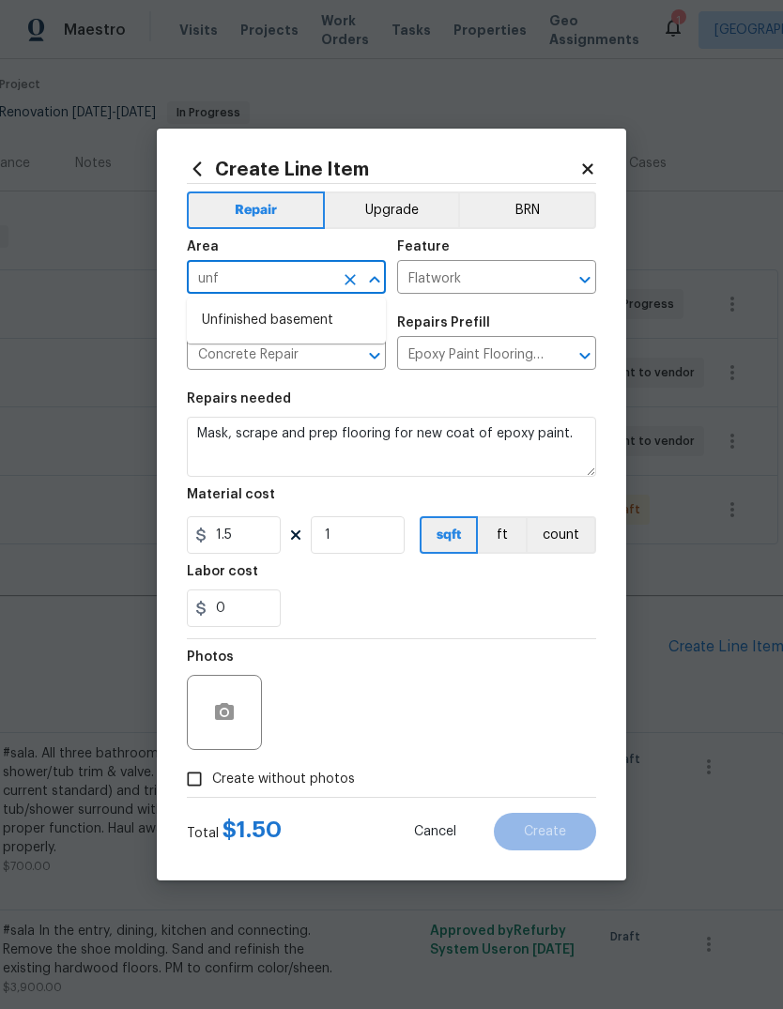
click at [228, 327] on li "Unfinished basement" at bounding box center [286, 320] width 199 height 31
type input "Unfinished basement"
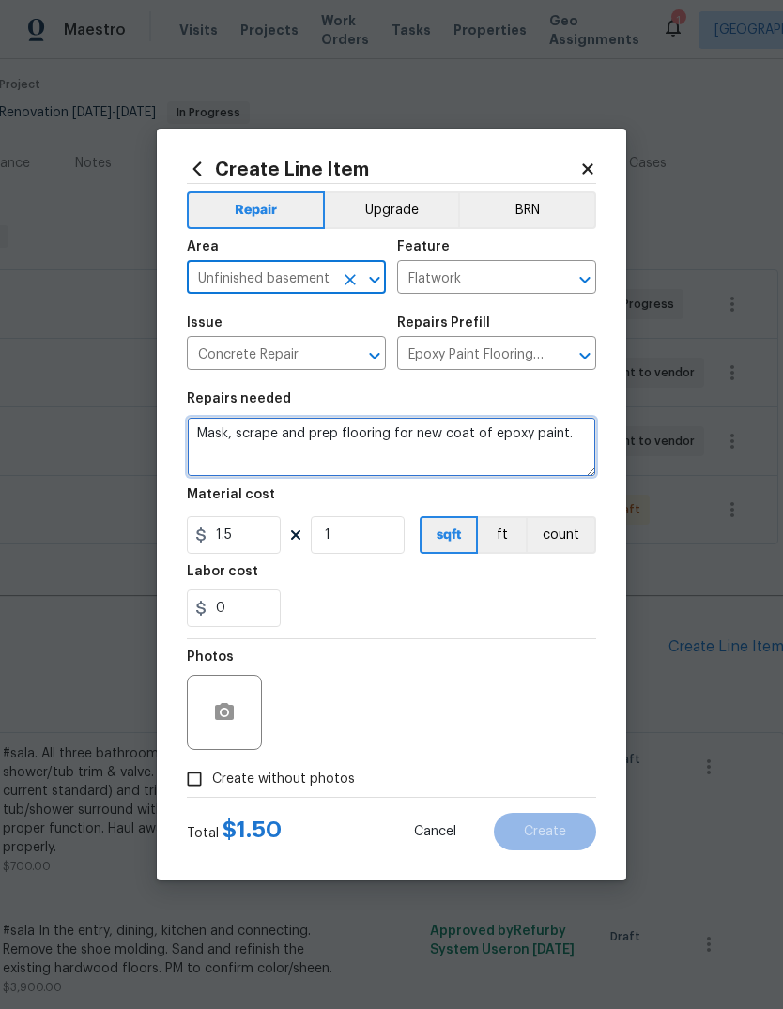
click at [555, 441] on textarea "Mask, scrape and prep flooring for new coat of epoxy paint." at bounding box center [391, 447] width 409 height 60
click at [376, 437] on textarea "Mask, scrape and prep flooring for new coat of epoxy paint." at bounding box center [391, 447] width 409 height 60
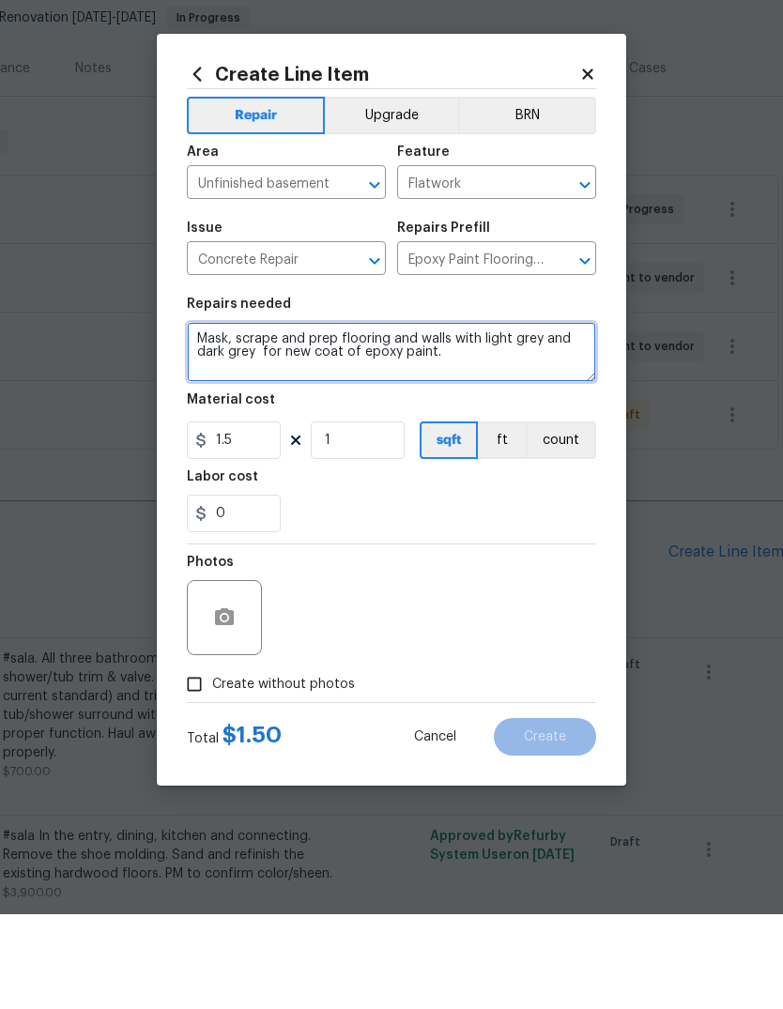
type textarea "Mask, scrape and prep flooring and walls with light grey and dark grey for new …"
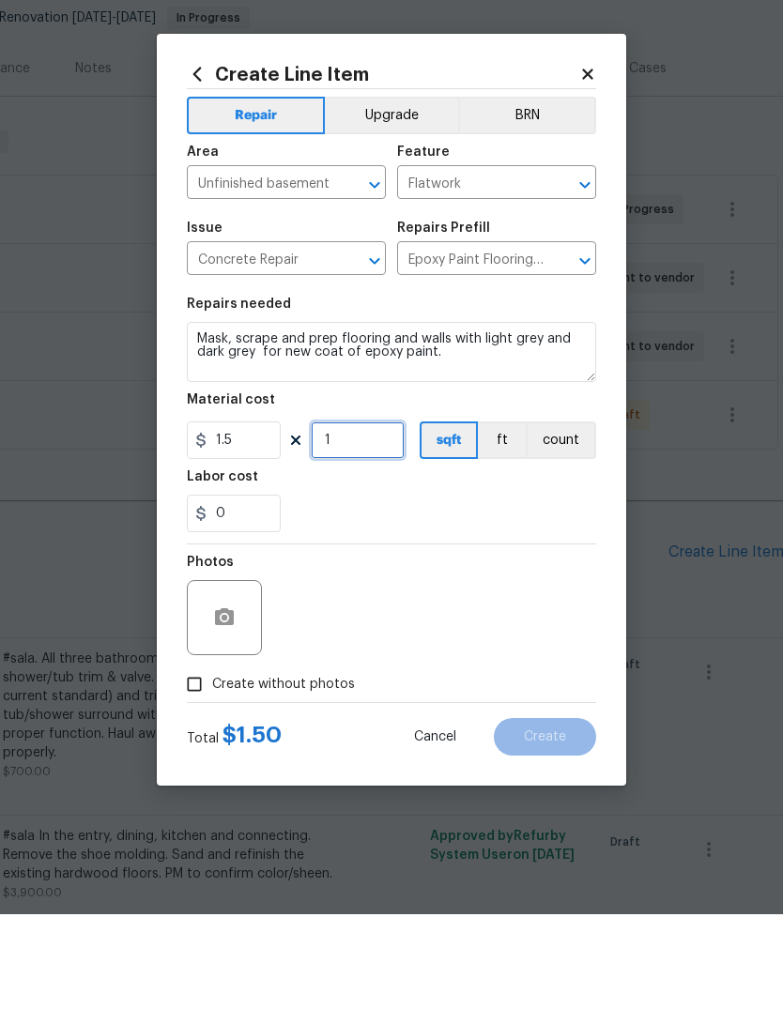
click at [366, 516] on input "1" at bounding box center [358, 535] width 94 height 38
type input "1707"
click at [503, 639] on div "Photos" at bounding box center [391, 700] width 409 height 122
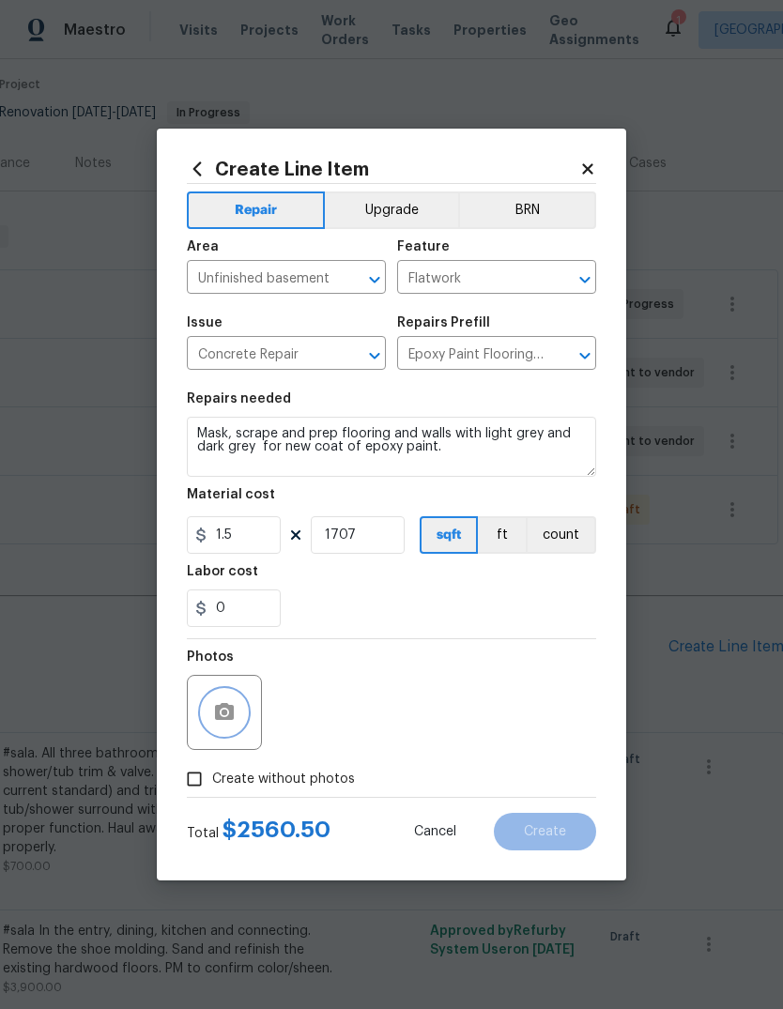
click at [222, 713] on circle "button" at bounding box center [225, 713] width 6 height 6
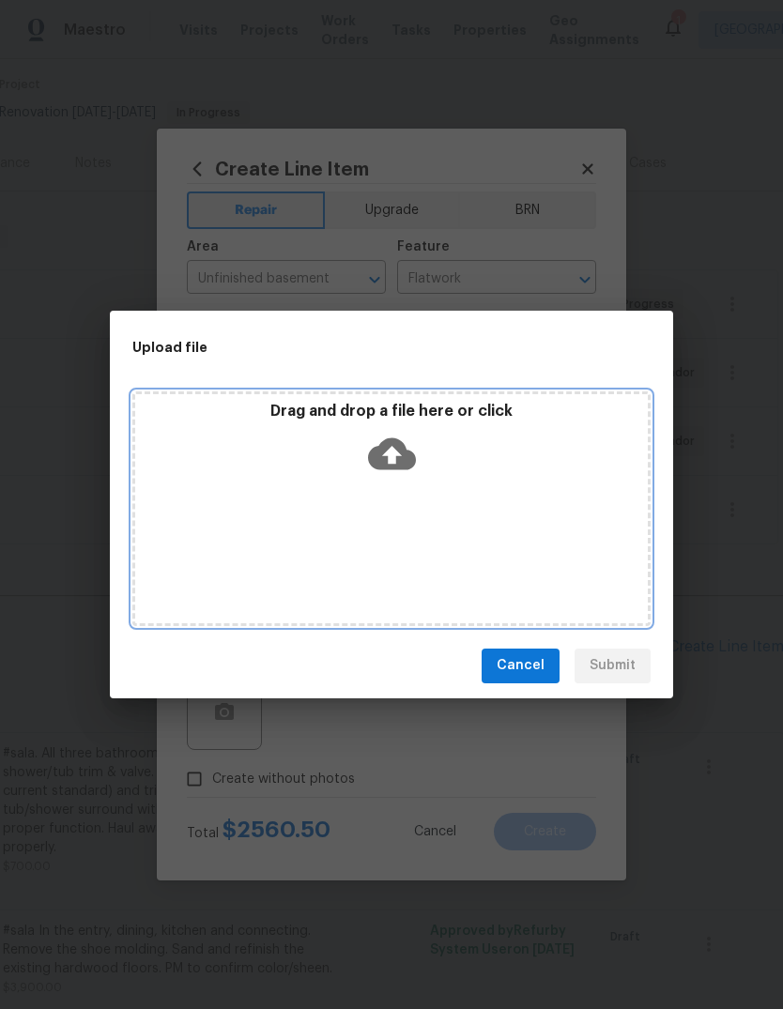
click at [393, 478] on div "Drag and drop a file here or click" at bounding box center [391, 442] width 513 height 81
